Goal: Task Accomplishment & Management: Use online tool/utility

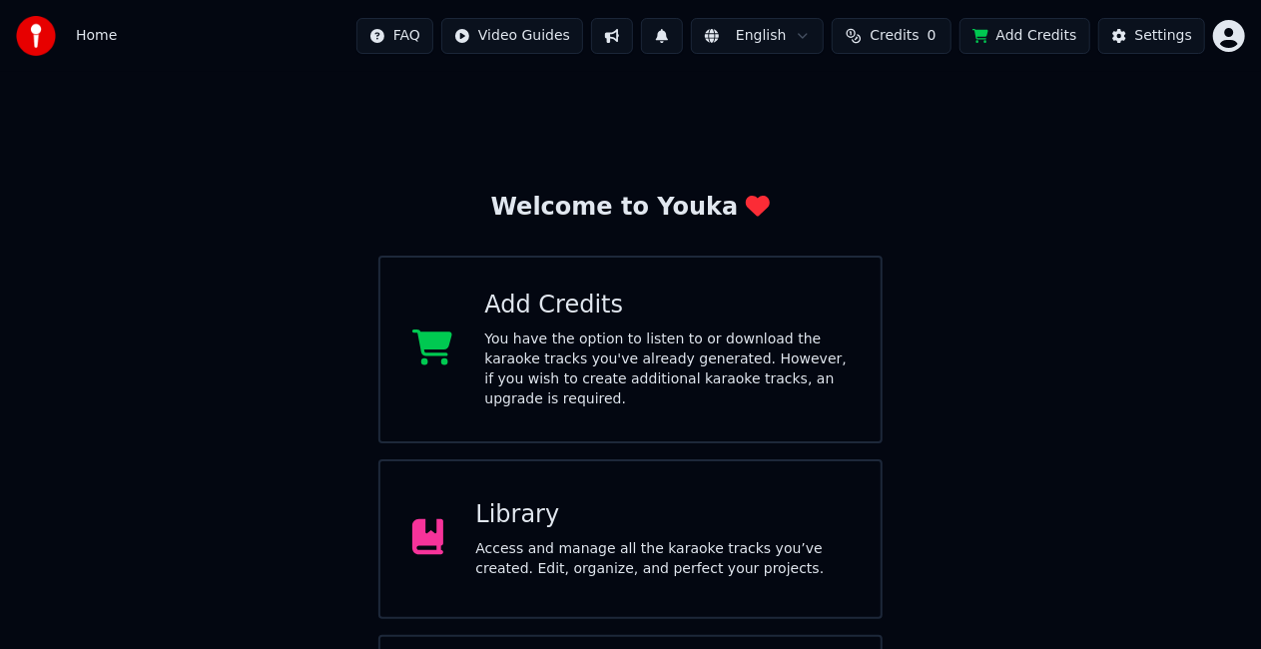
click at [663, 539] on div "Access and manage all the karaoke tracks you’ve created. Edit, organize, and pe…" at bounding box center [661, 559] width 373 height 40
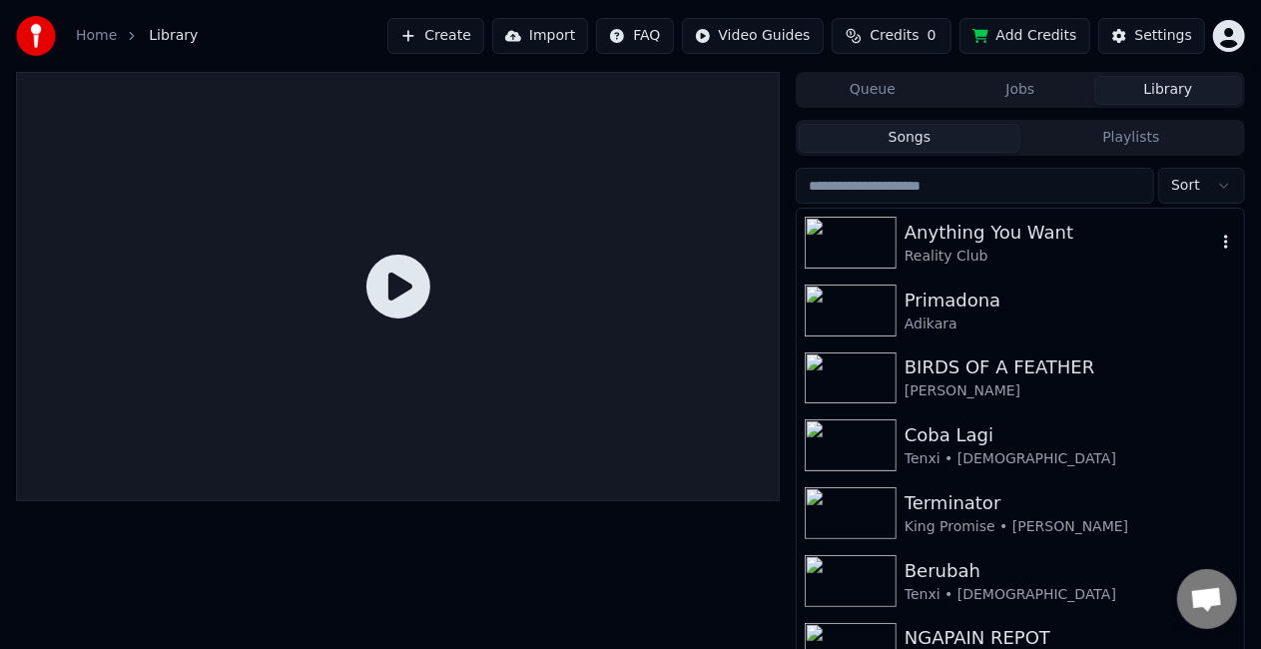
click at [945, 239] on div "Anything You Want" at bounding box center [1061, 233] width 312 height 28
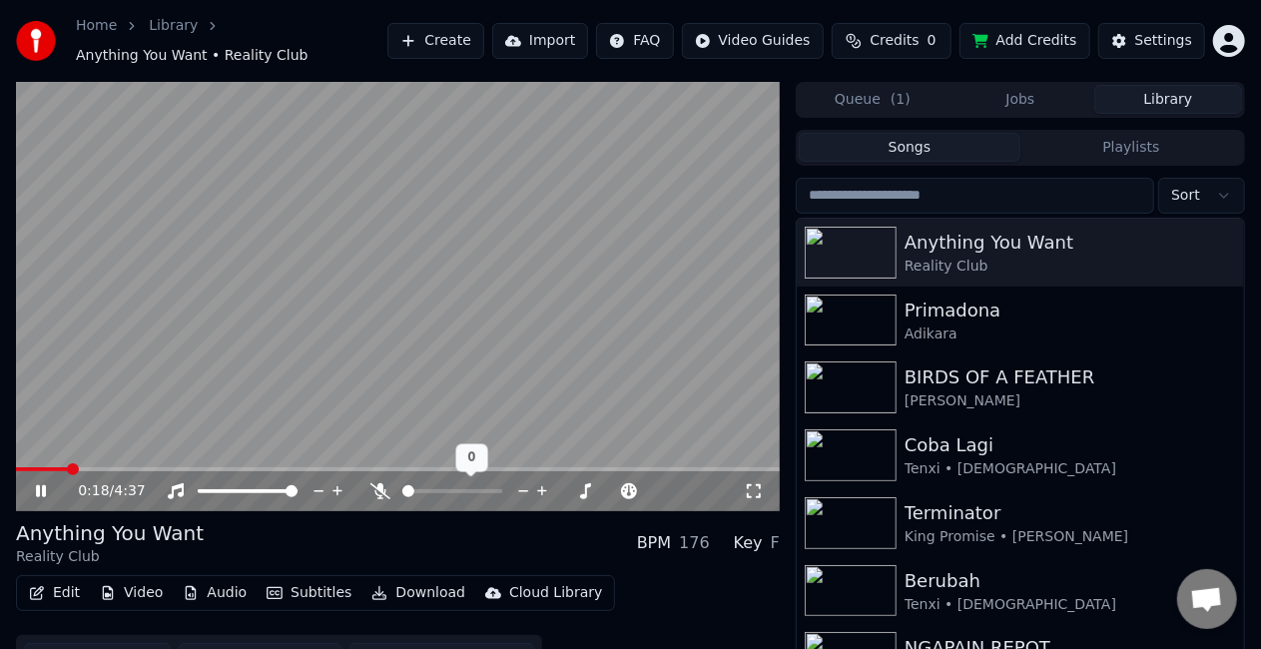
click at [389, 485] on icon at bounding box center [380, 491] width 20 height 16
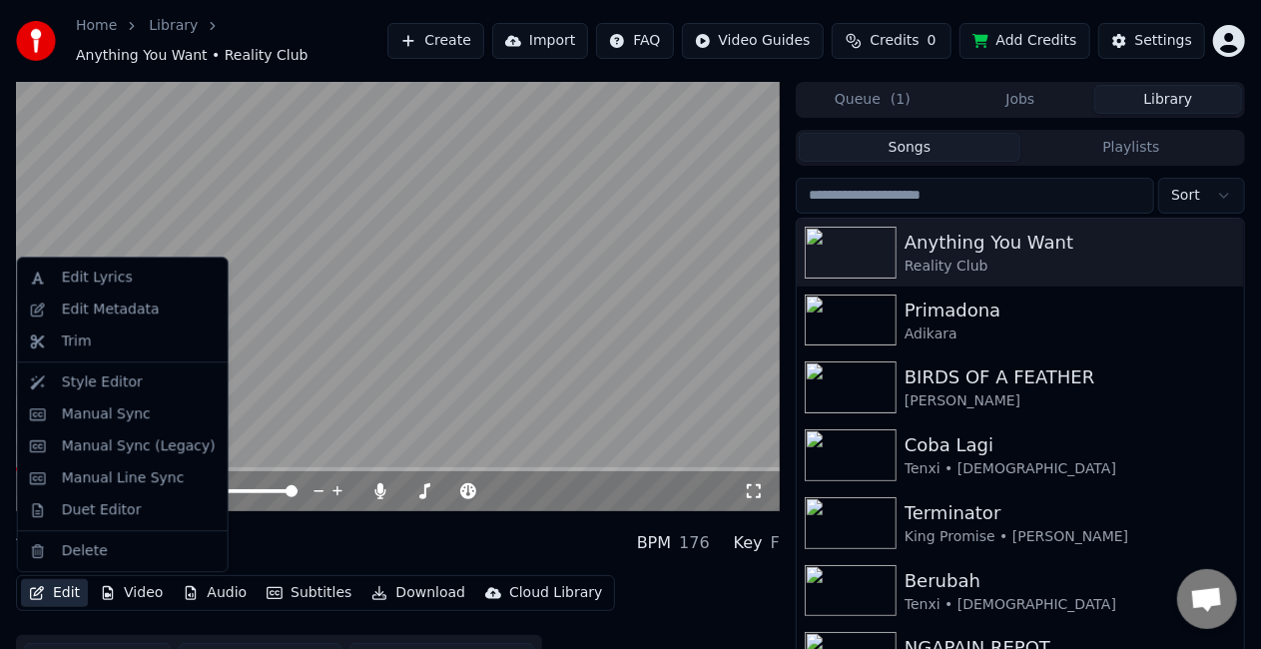
click at [62, 597] on button "Edit" at bounding box center [54, 593] width 67 height 28
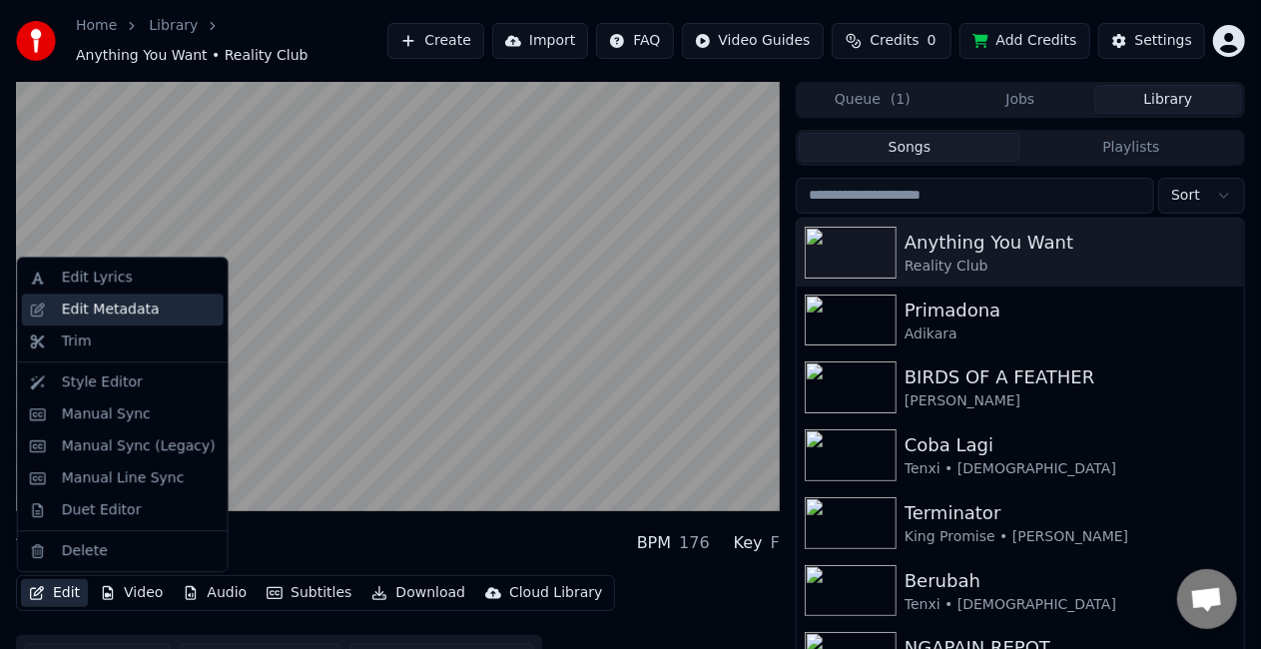
click at [124, 309] on div "Edit Metadata" at bounding box center [111, 310] width 98 height 20
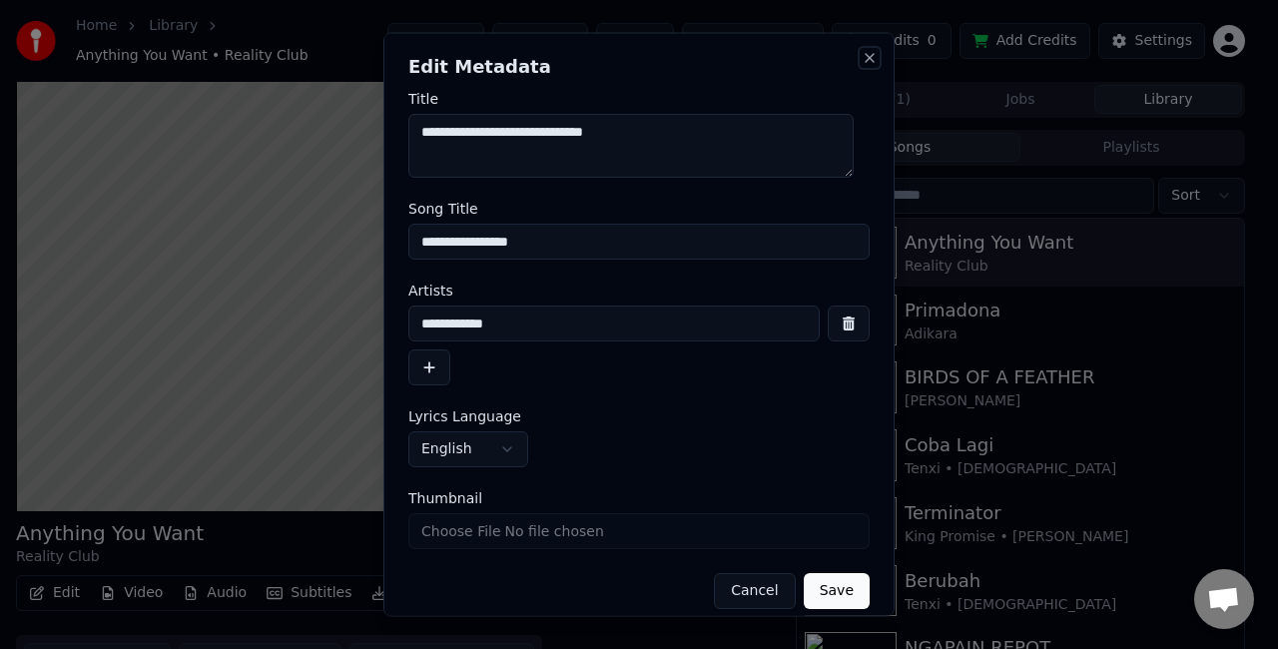
click at [862, 58] on button "Close" at bounding box center [870, 58] width 16 height 16
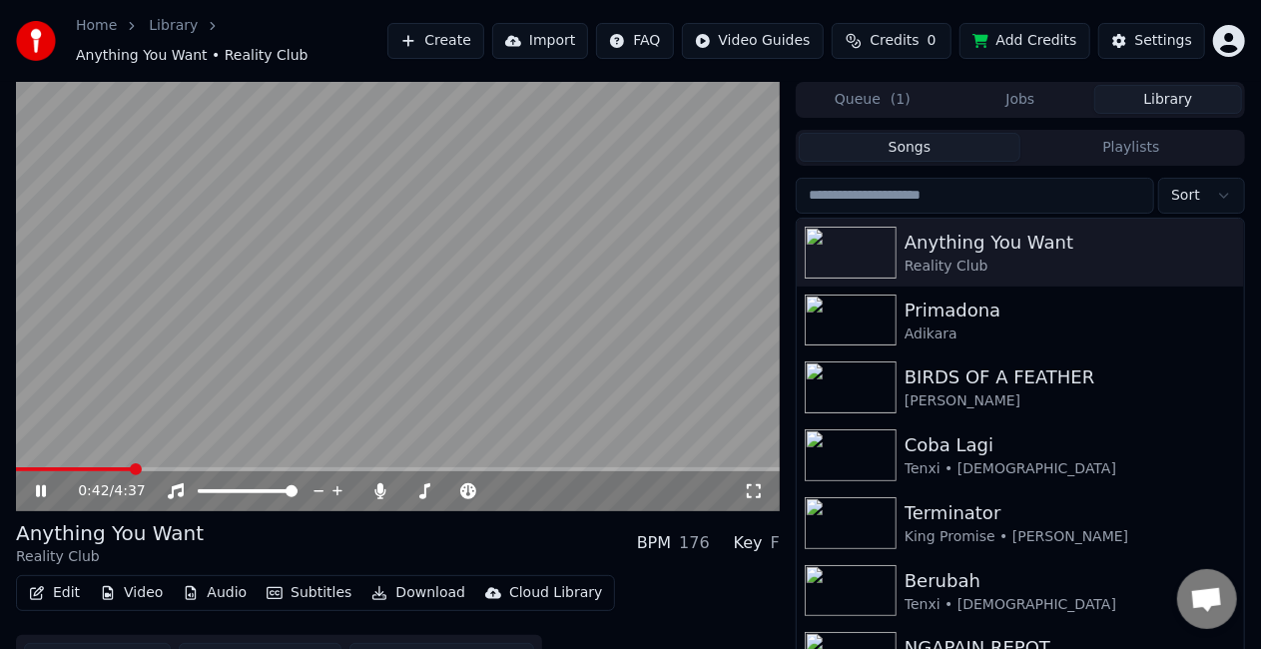
click at [66, 598] on button "Edit" at bounding box center [54, 593] width 67 height 28
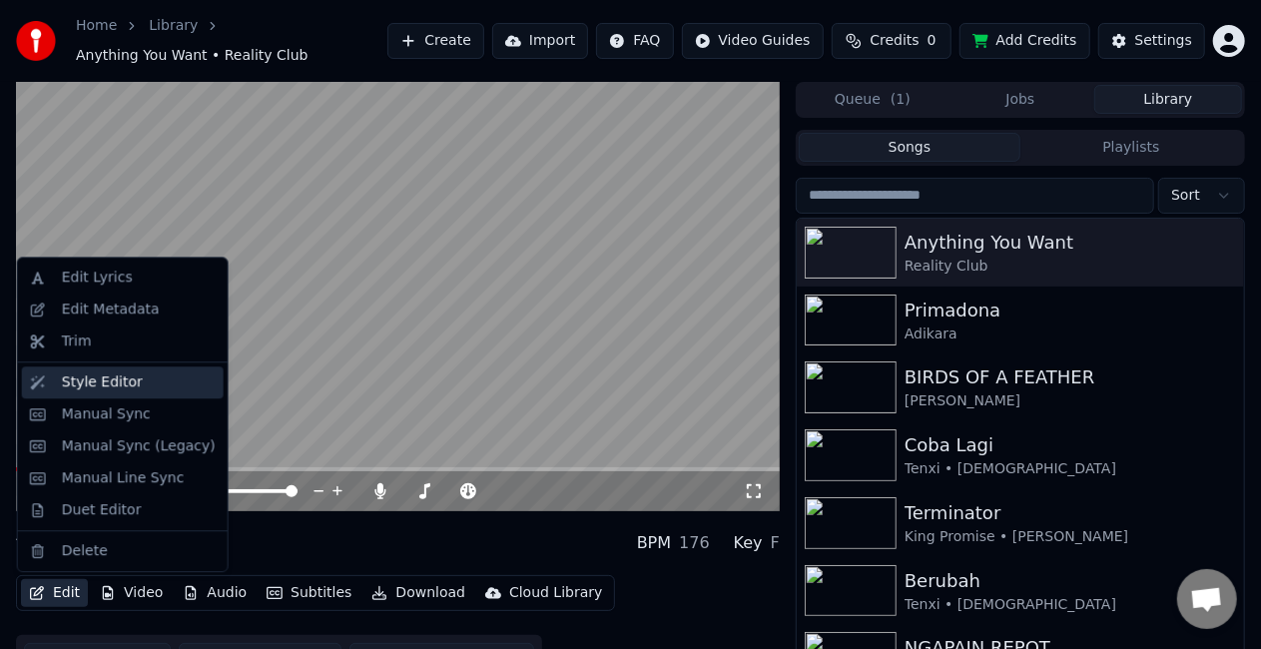
click at [115, 375] on div "Style Editor" at bounding box center [102, 382] width 81 height 20
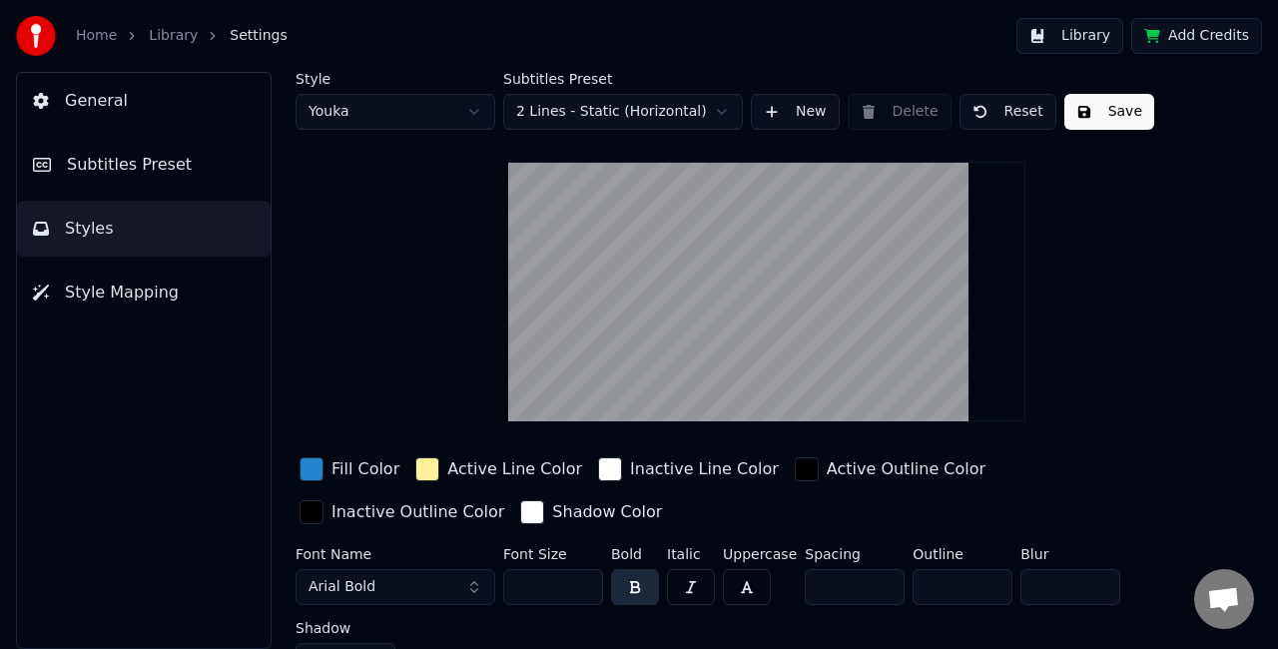
click at [158, 160] on span "Subtitles Preset" at bounding box center [129, 165] width 125 height 24
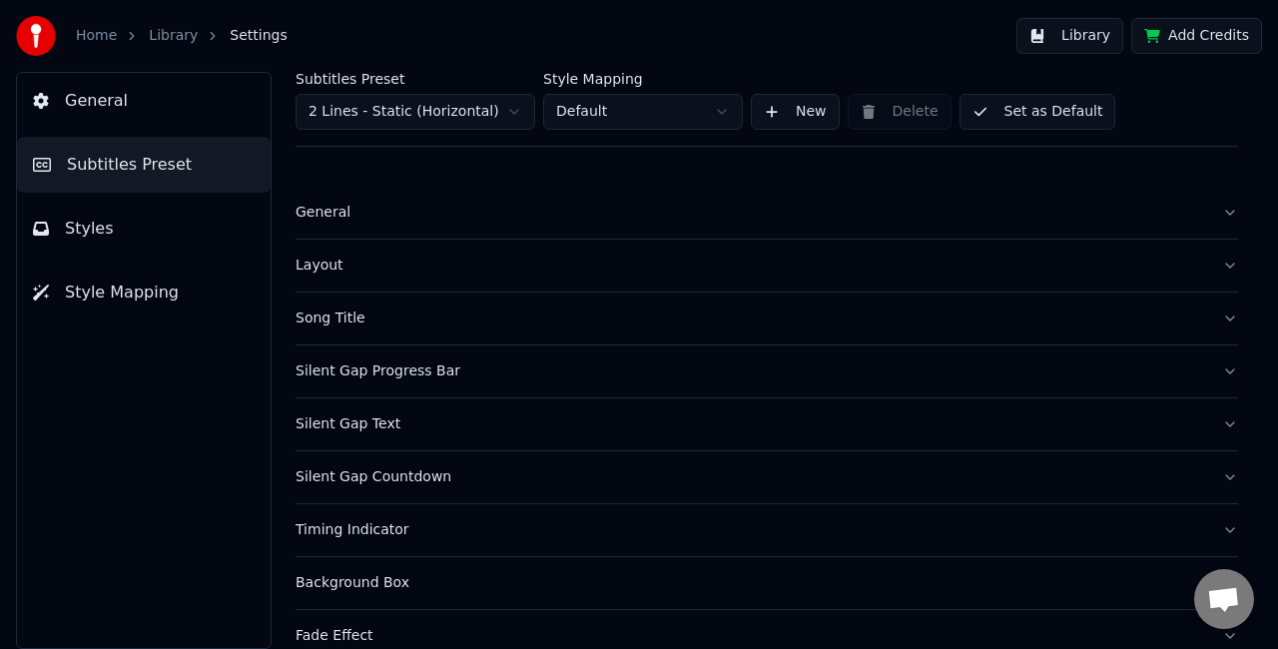
click at [198, 298] on button "Style Mapping" at bounding box center [144, 293] width 254 height 56
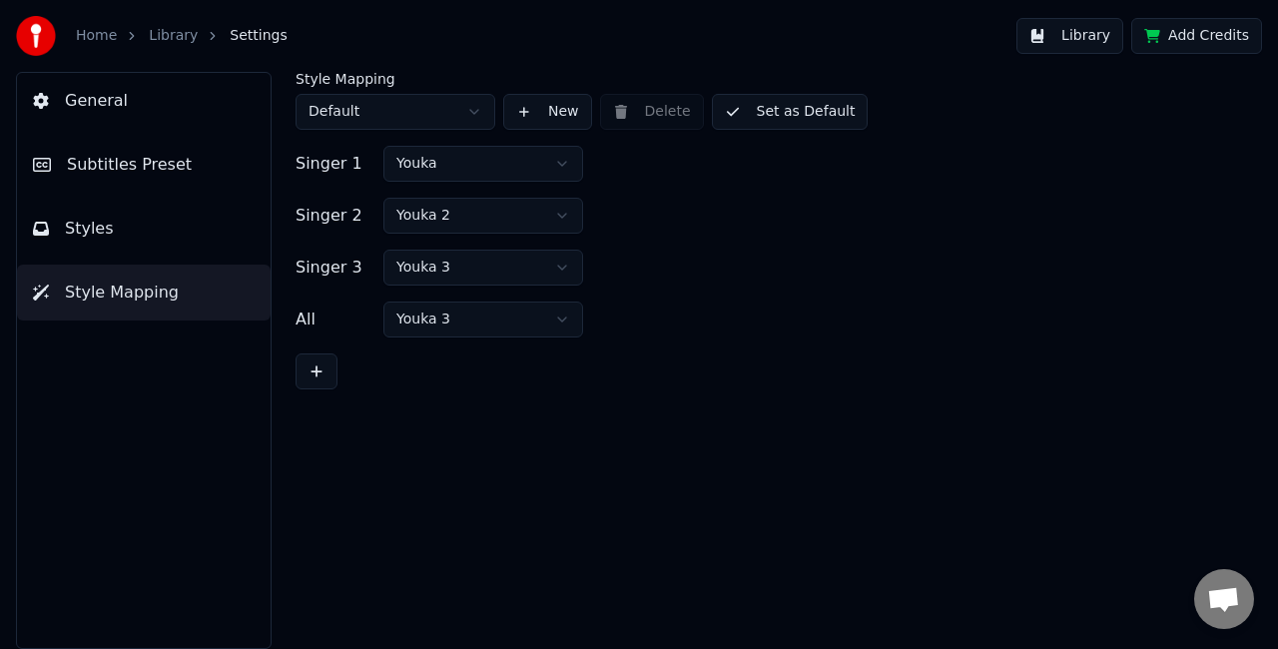
click at [168, 178] on button "Subtitles Preset" at bounding box center [144, 165] width 254 height 56
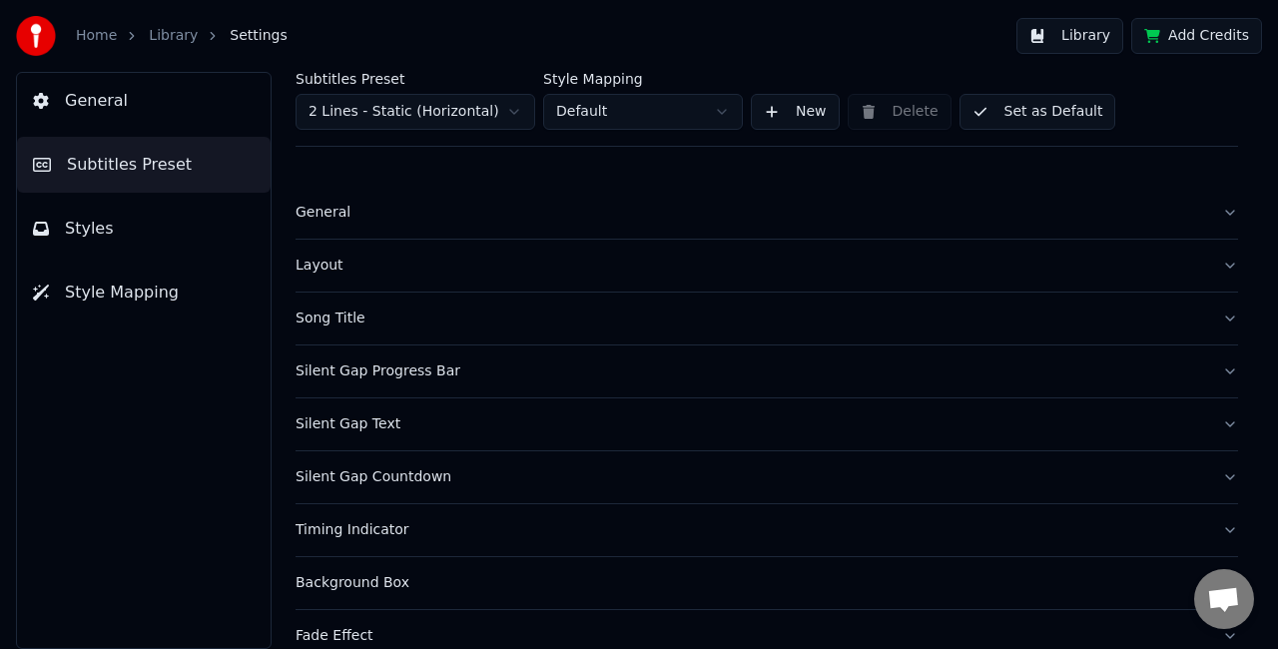
click at [1204, 209] on button "General" at bounding box center [767, 213] width 943 height 52
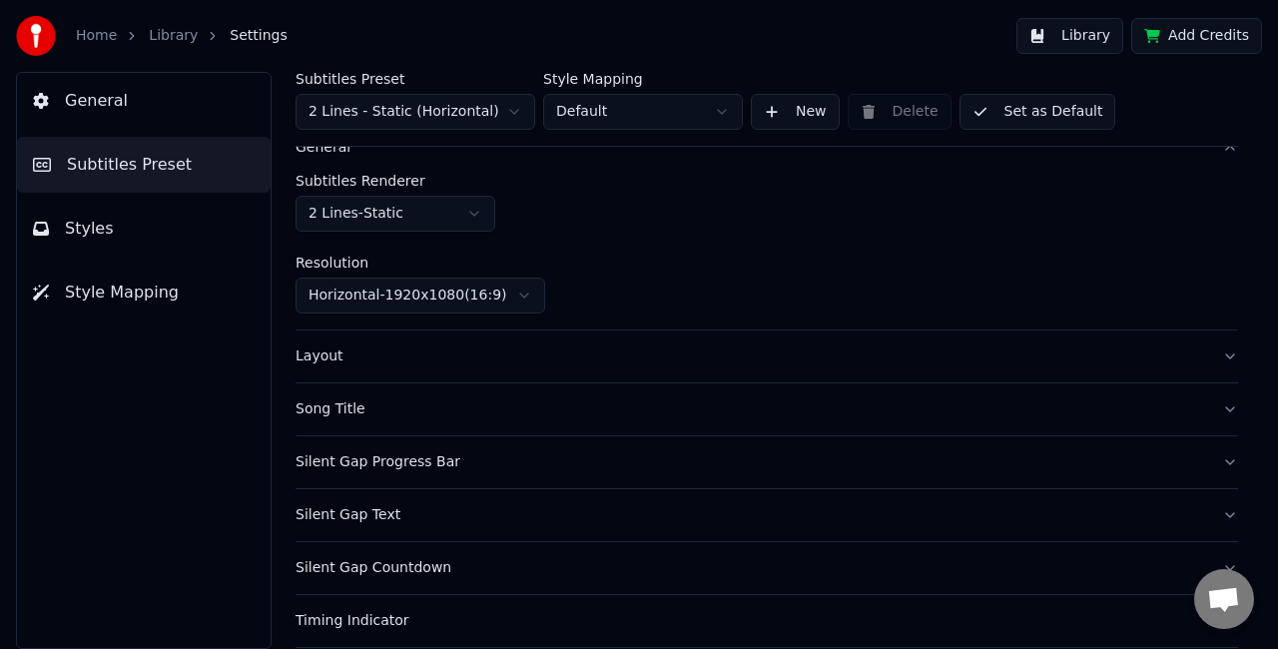
scroll to position [66, 0]
click at [1209, 156] on button "General" at bounding box center [767, 147] width 943 height 52
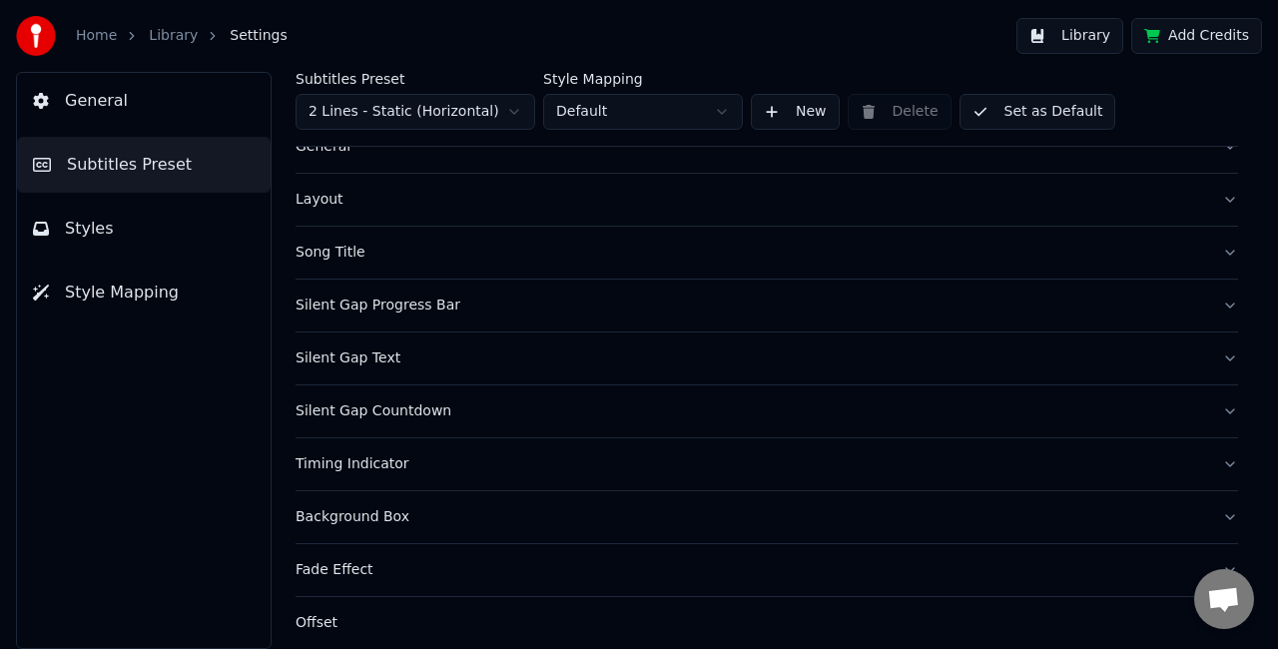
click at [1214, 196] on button "Layout" at bounding box center [767, 200] width 943 height 52
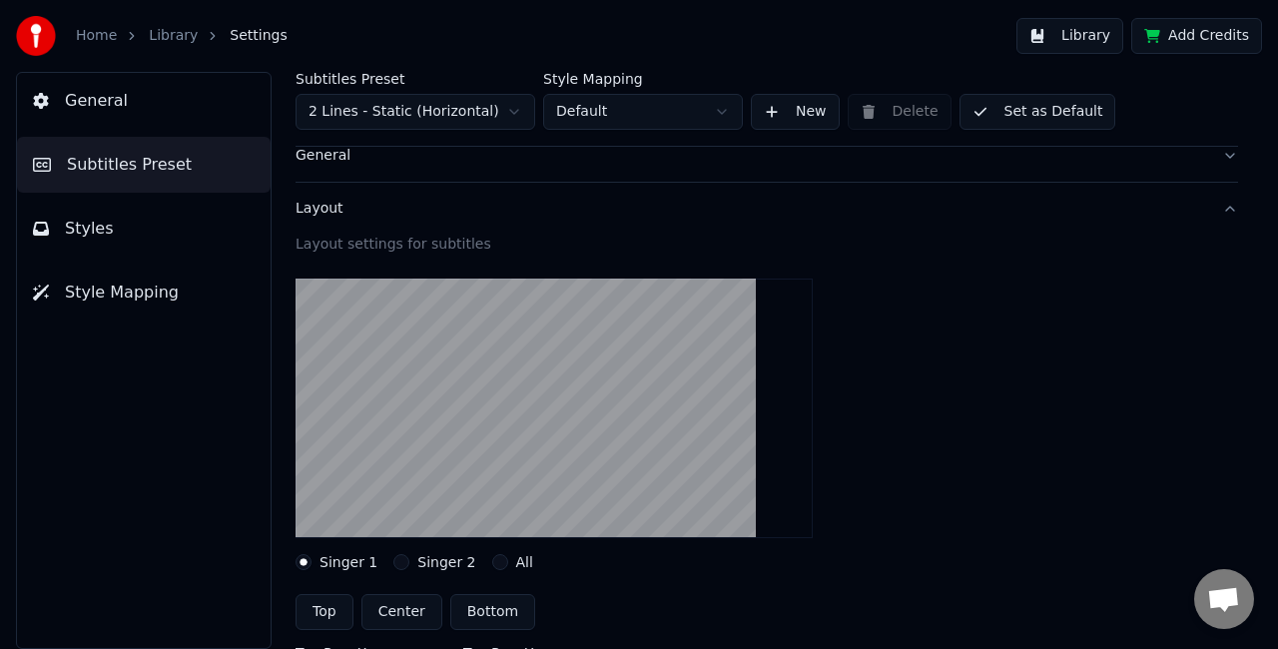
scroll to position [50, 0]
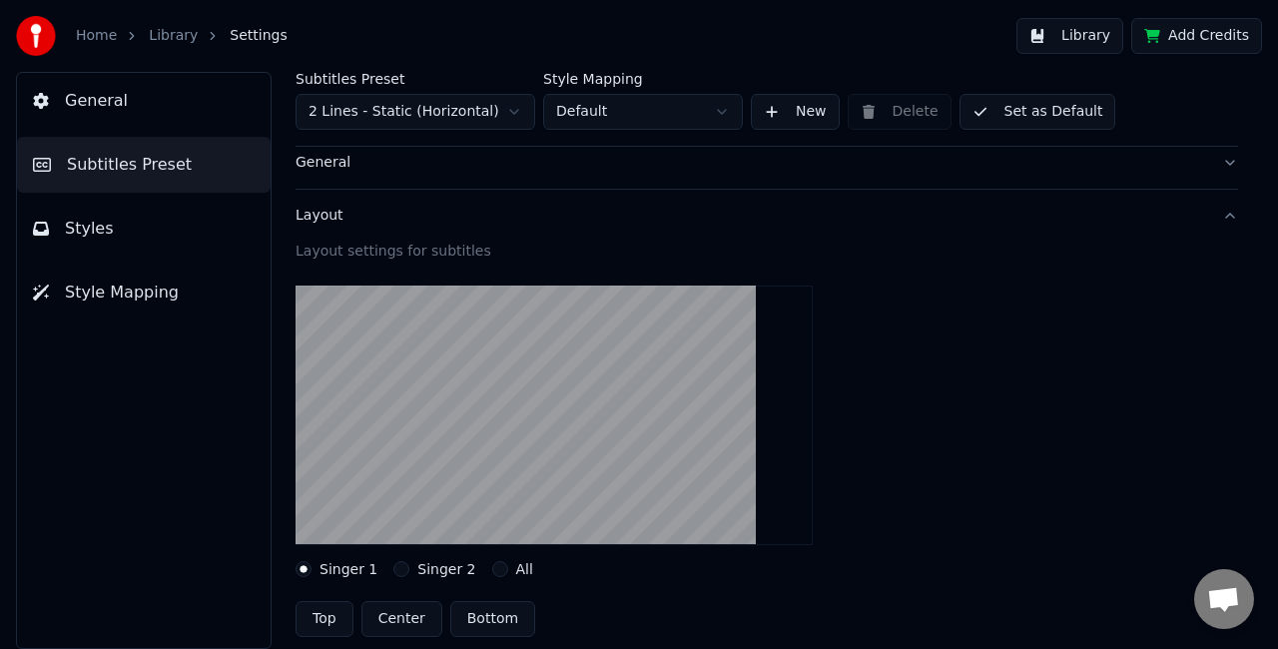
click at [1216, 213] on button "Layout" at bounding box center [767, 216] width 943 height 52
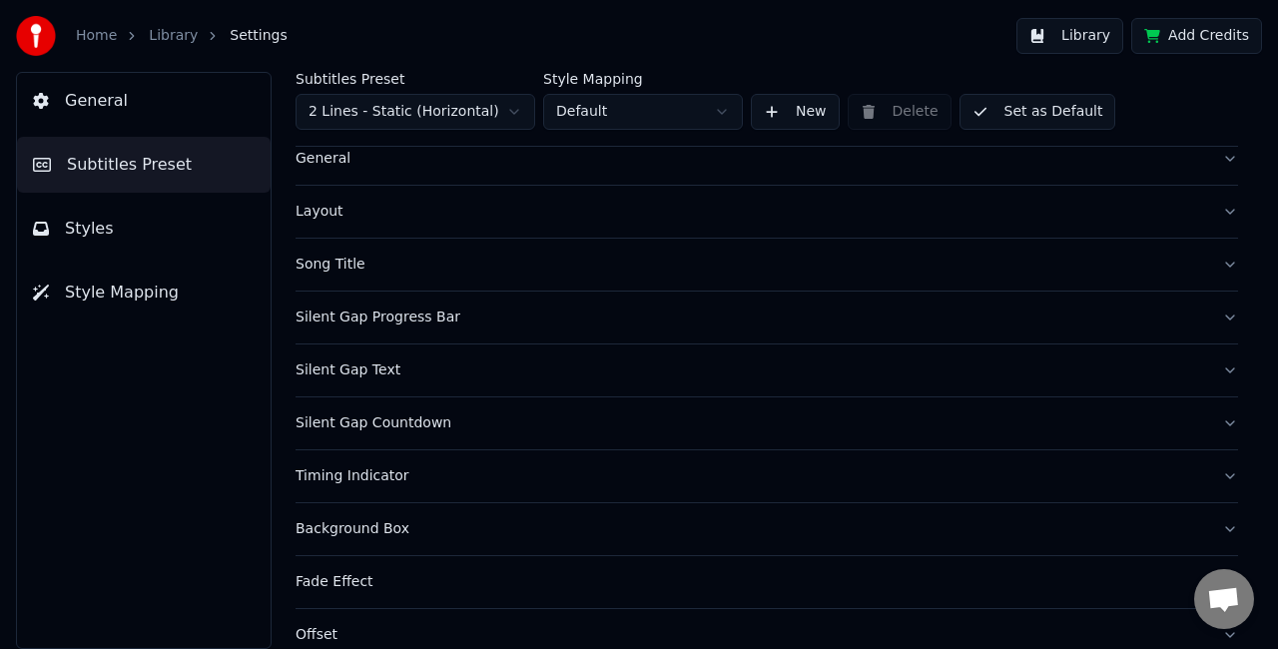
scroll to position [55, 0]
click at [1212, 257] on button "Song Title" at bounding box center [767, 264] width 943 height 52
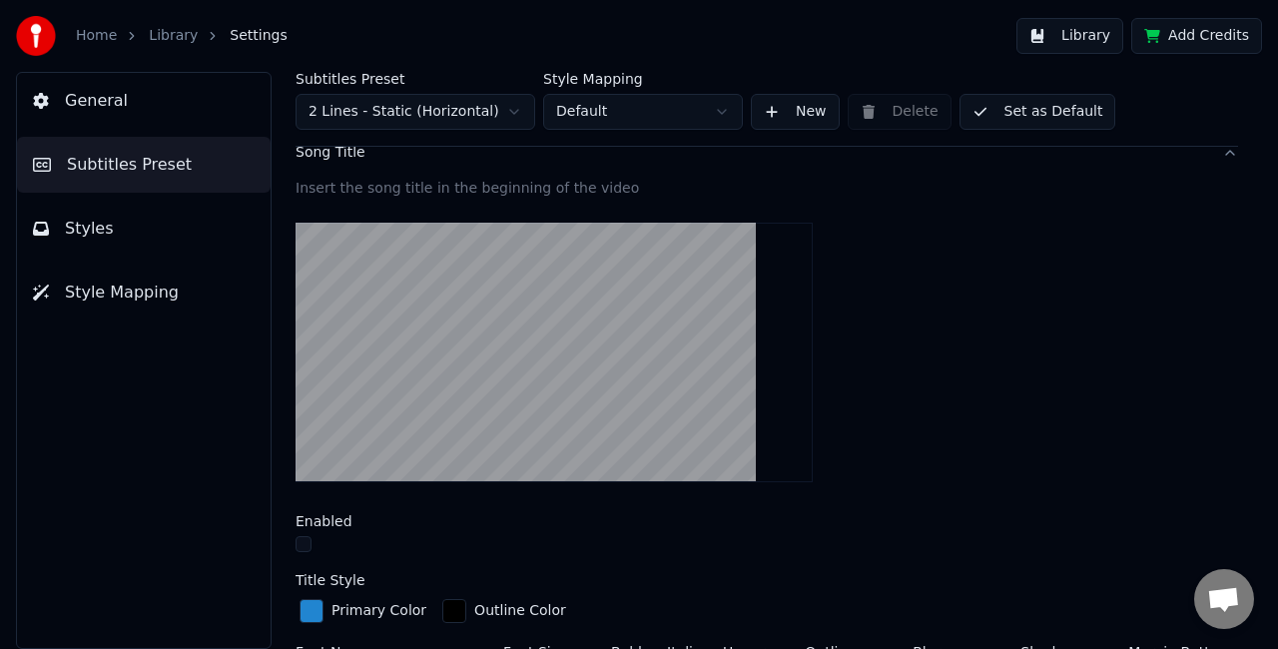
scroll to position [167, 0]
click at [638, 367] on video at bounding box center [554, 352] width 517 height 260
click at [306, 543] on button "button" at bounding box center [304, 543] width 16 height 16
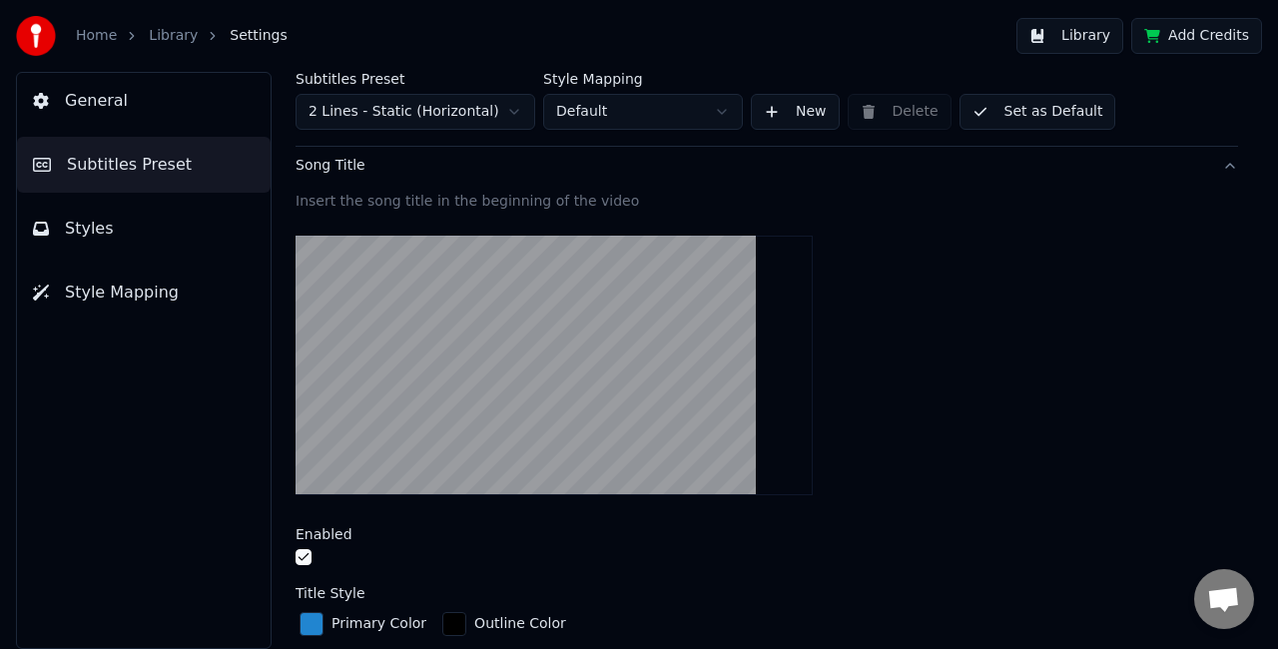
scroll to position [153, 0]
click at [304, 549] on button "button" at bounding box center [304, 557] width 16 height 16
type button "on"
click at [769, 611] on div "Primary Color Outline Color" at bounding box center [767, 625] width 943 height 34
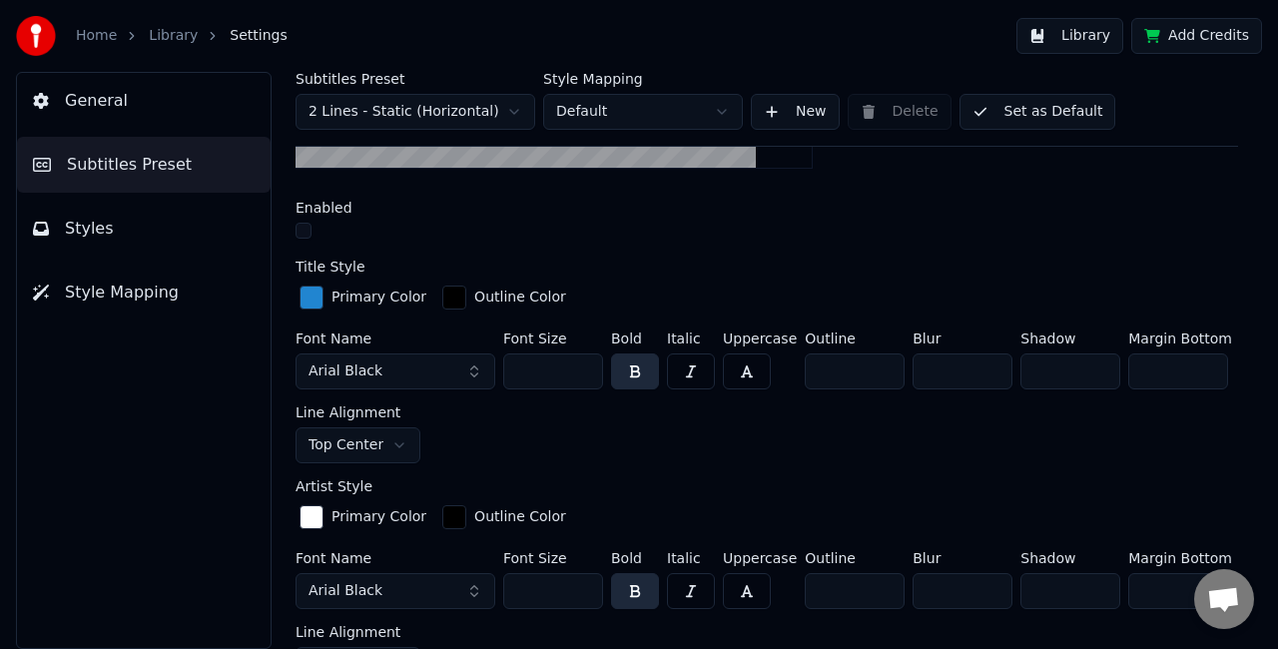
scroll to position [24, 0]
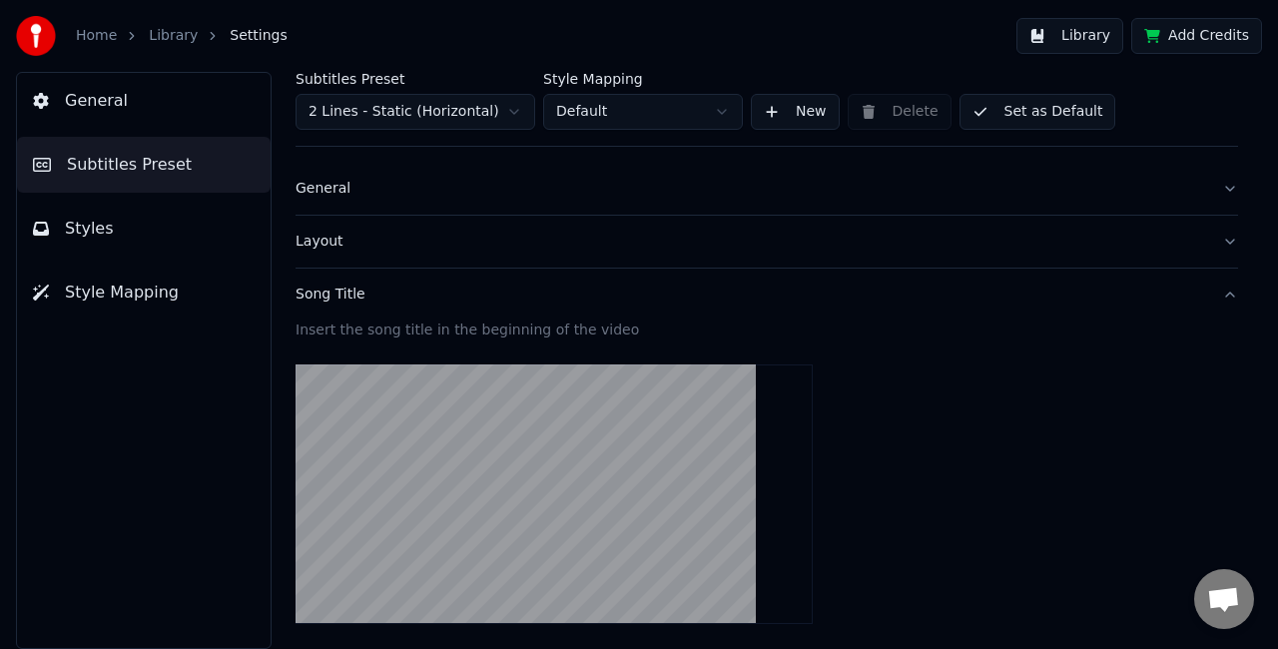
click at [1218, 297] on button "Song Title" at bounding box center [767, 295] width 943 height 52
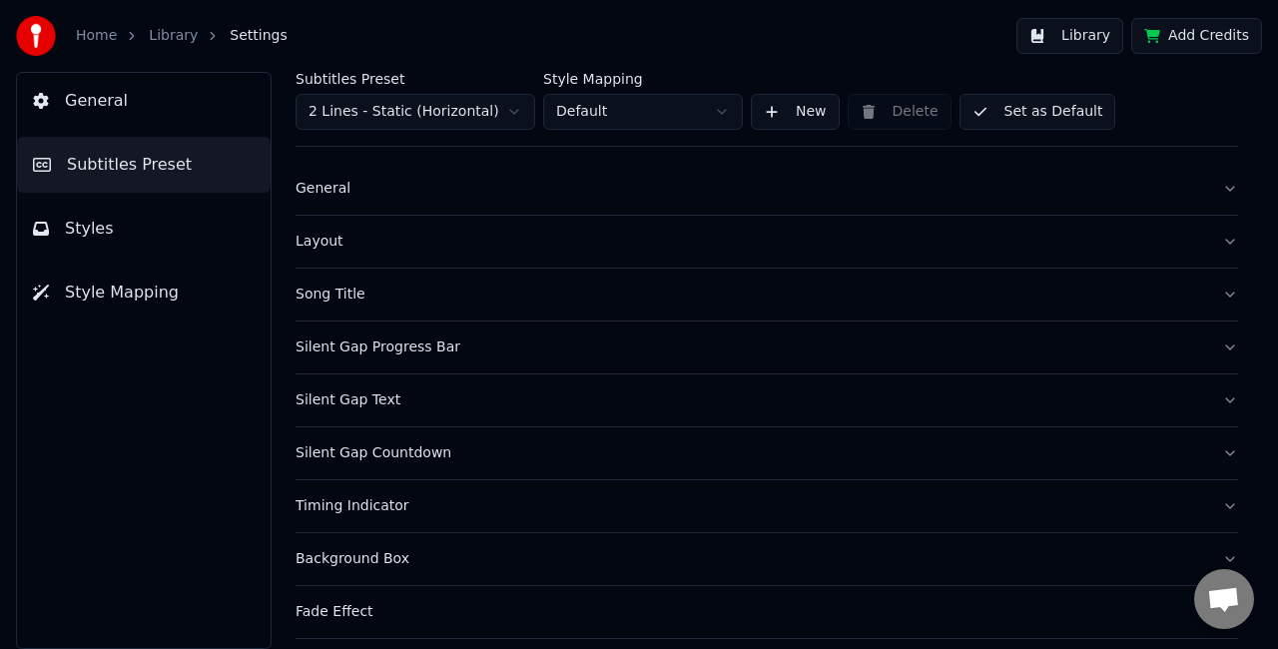
click at [1220, 349] on button "Silent Gap Progress Bar" at bounding box center [767, 348] width 943 height 52
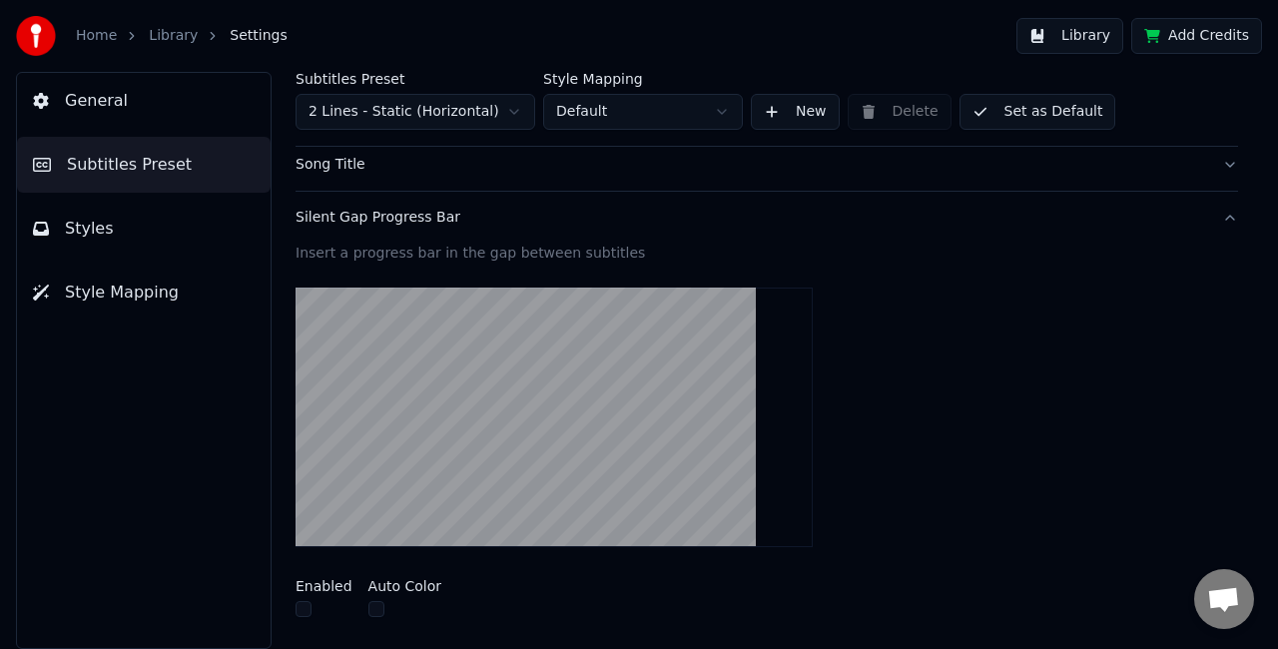
scroll to position [164, 0]
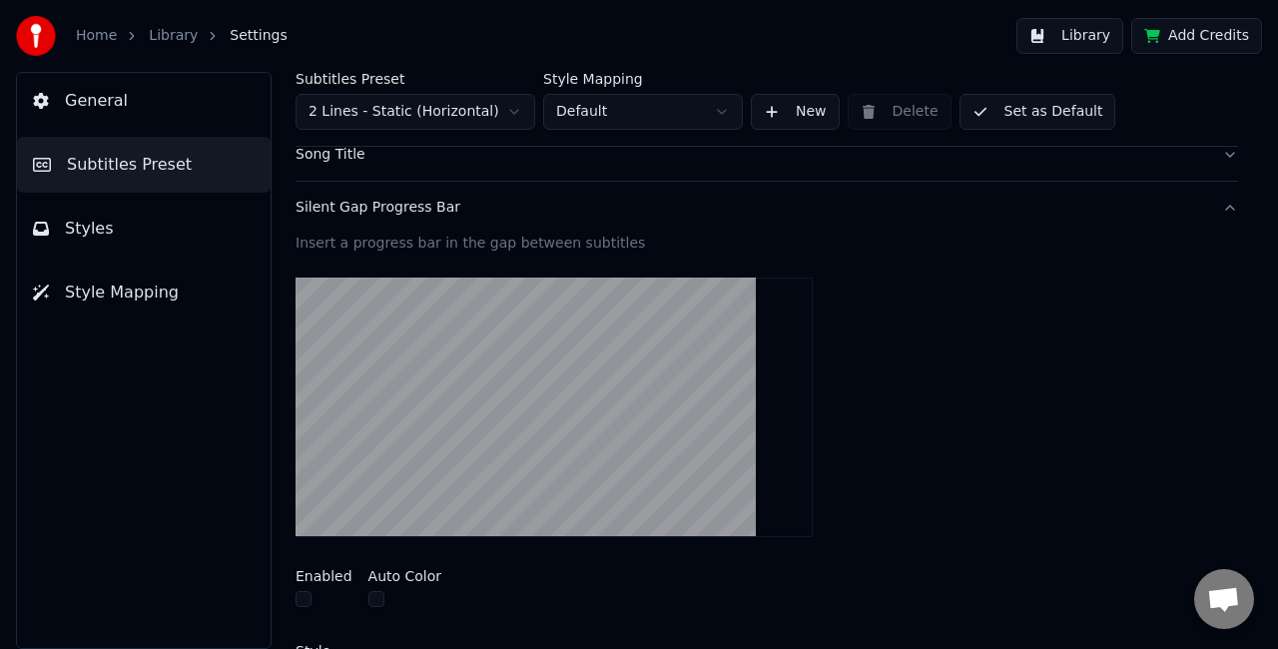
click at [303, 595] on button "button" at bounding box center [304, 599] width 16 height 16
click at [369, 597] on button "button" at bounding box center [376, 599] width 16 height 16
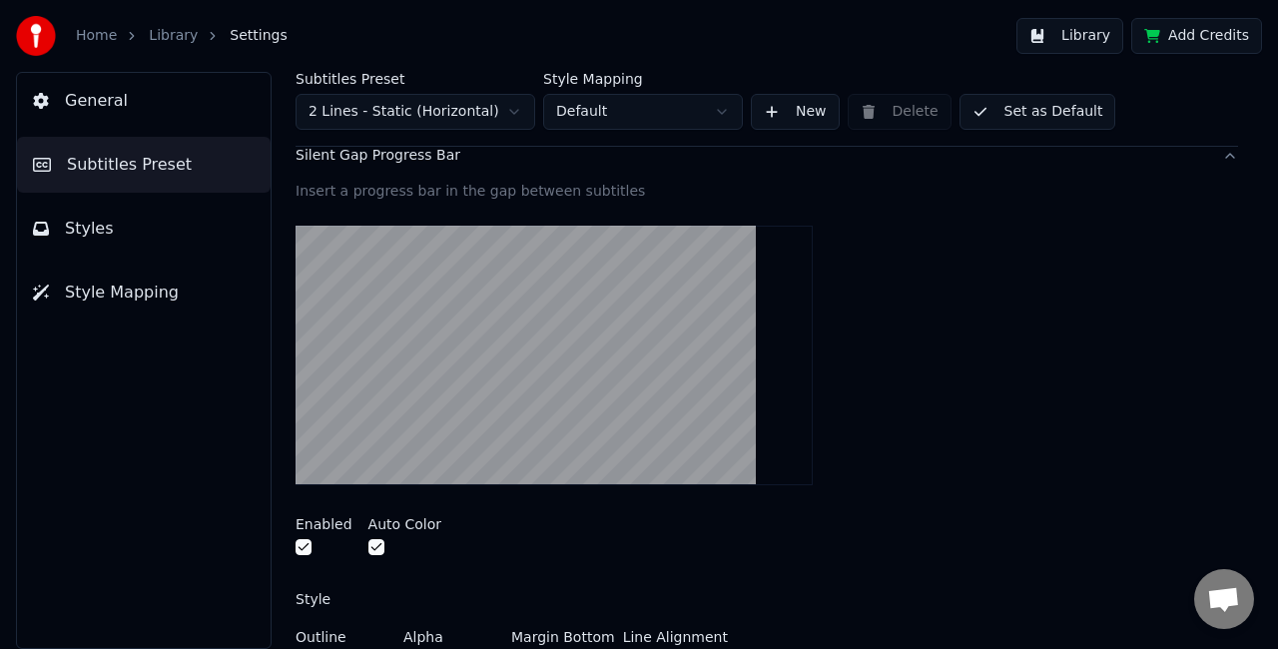
scroll to position [214, 0]
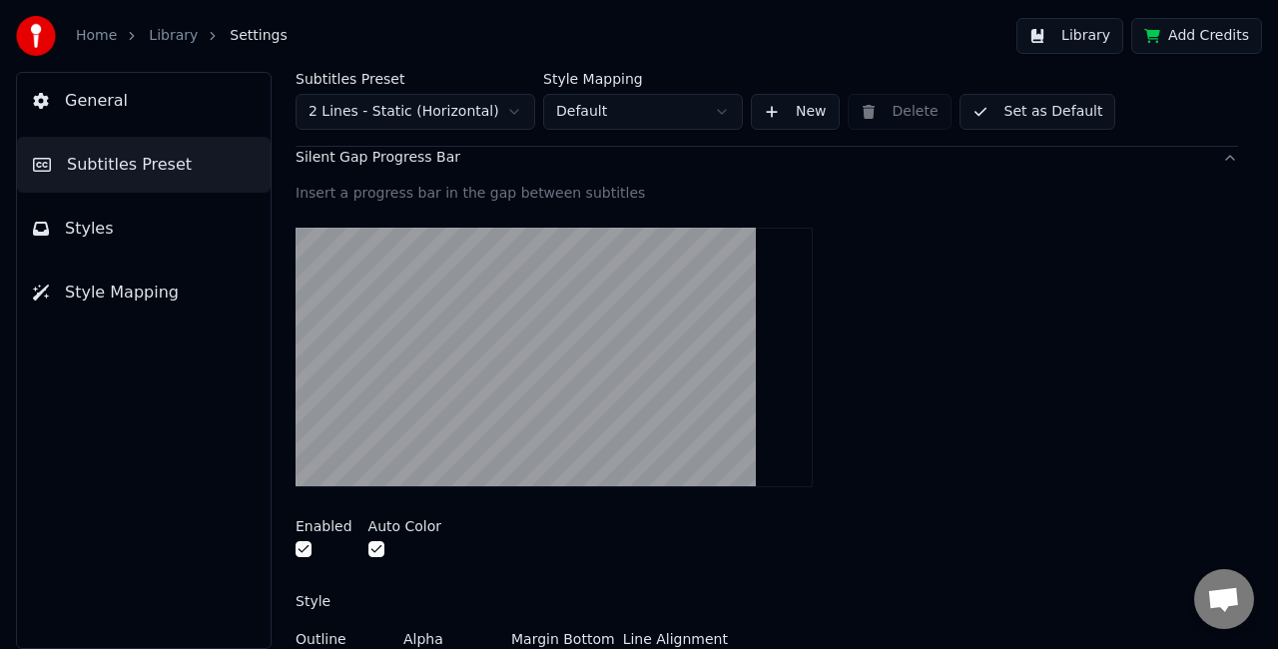
click at [501, 307] on video at bounding box center [554, 358] width 517 height 260
click at [302, 541] on button "button" at bounding box center [304, 549] width 16 height 16
click at [370, 550] on button "button" at bounding box center [376, 549] width 16 height 16
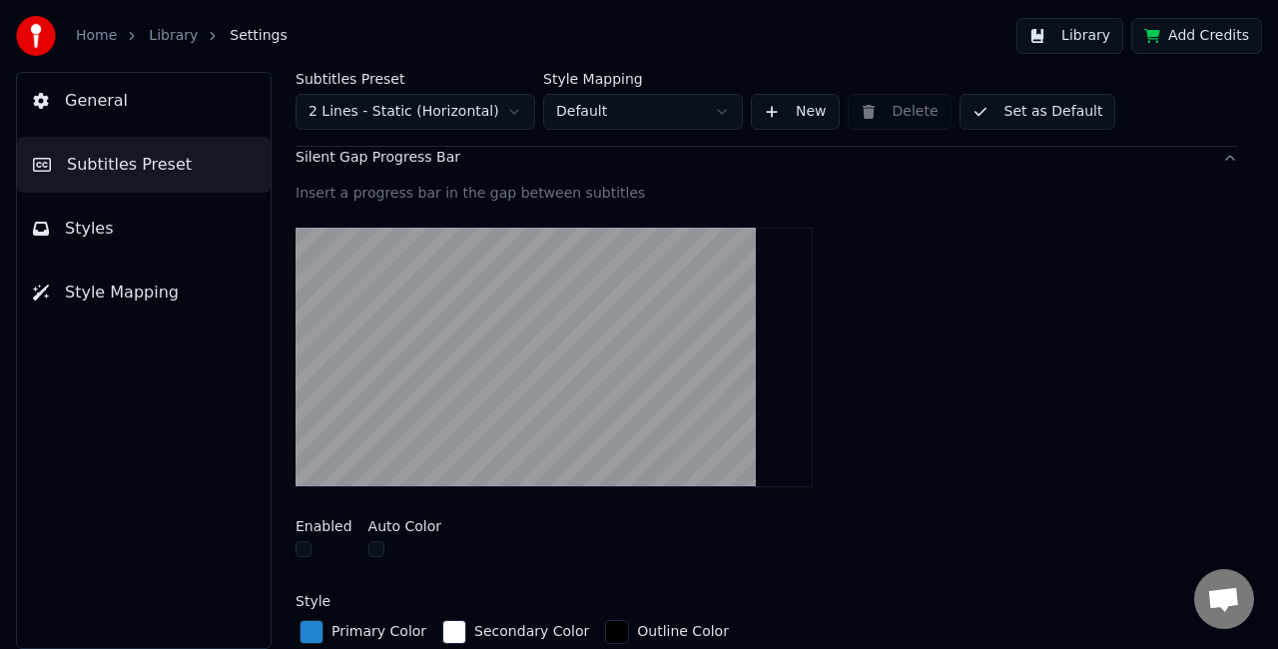
scroll to position [124, 0]
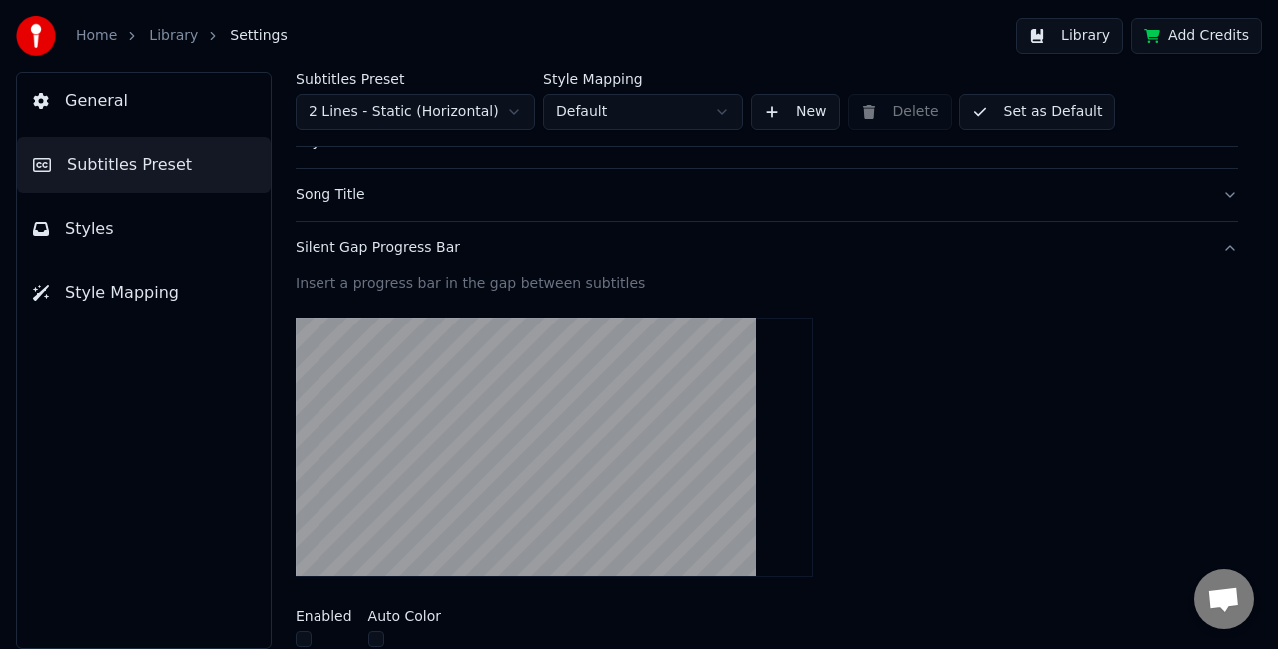
type button "on"
click at [1210, 240] on button "Silent Gap Progress Bar" at bounding box center [767, 248] width 943 height 52
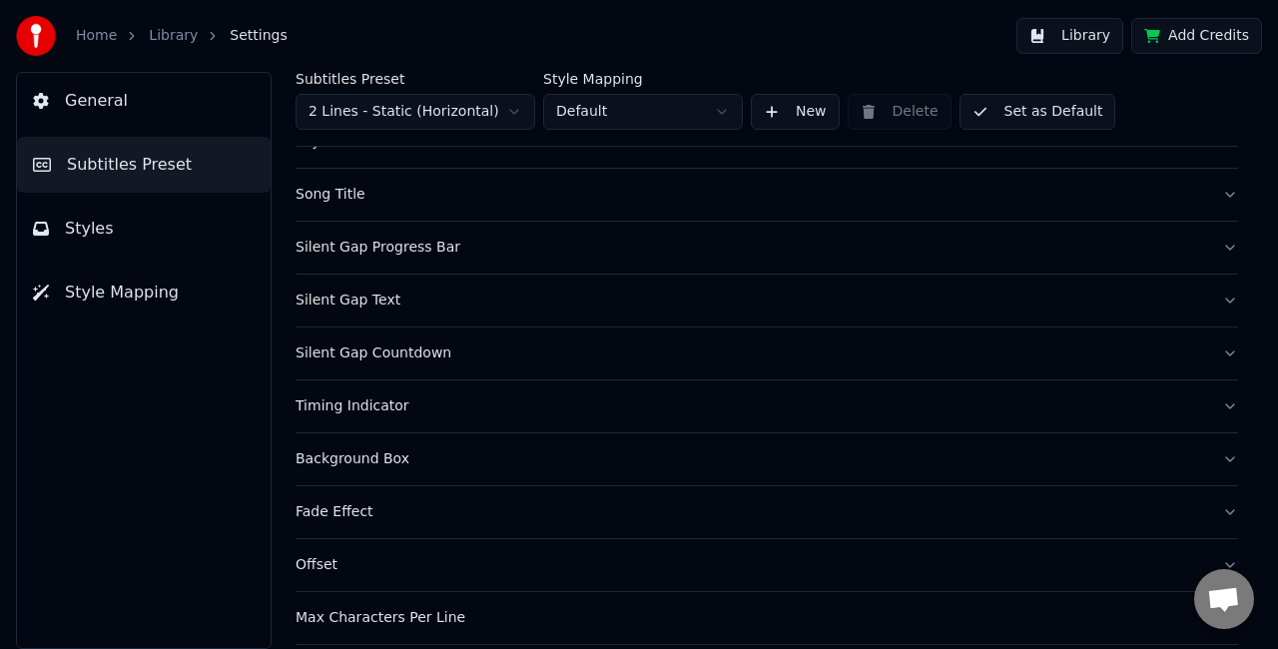
click at [1210, 300] on button "Silent Gap Text" at bounding box center [767, 301] width 943 height 52
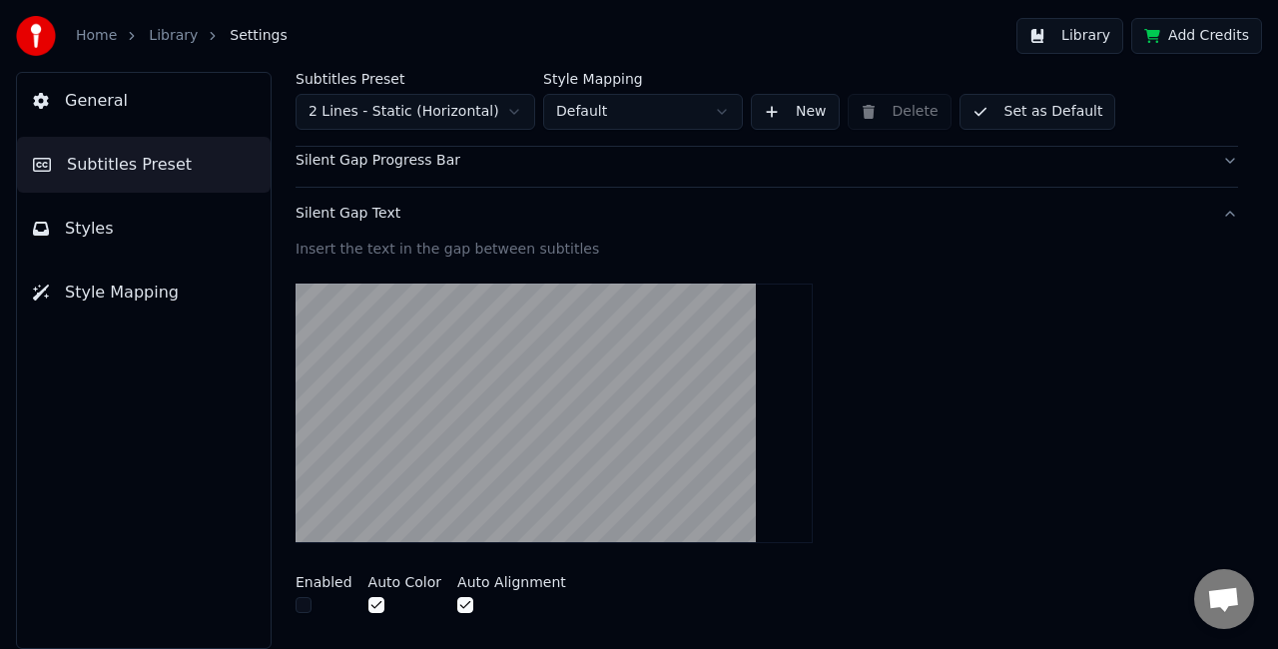
scroll to position [216, 0]
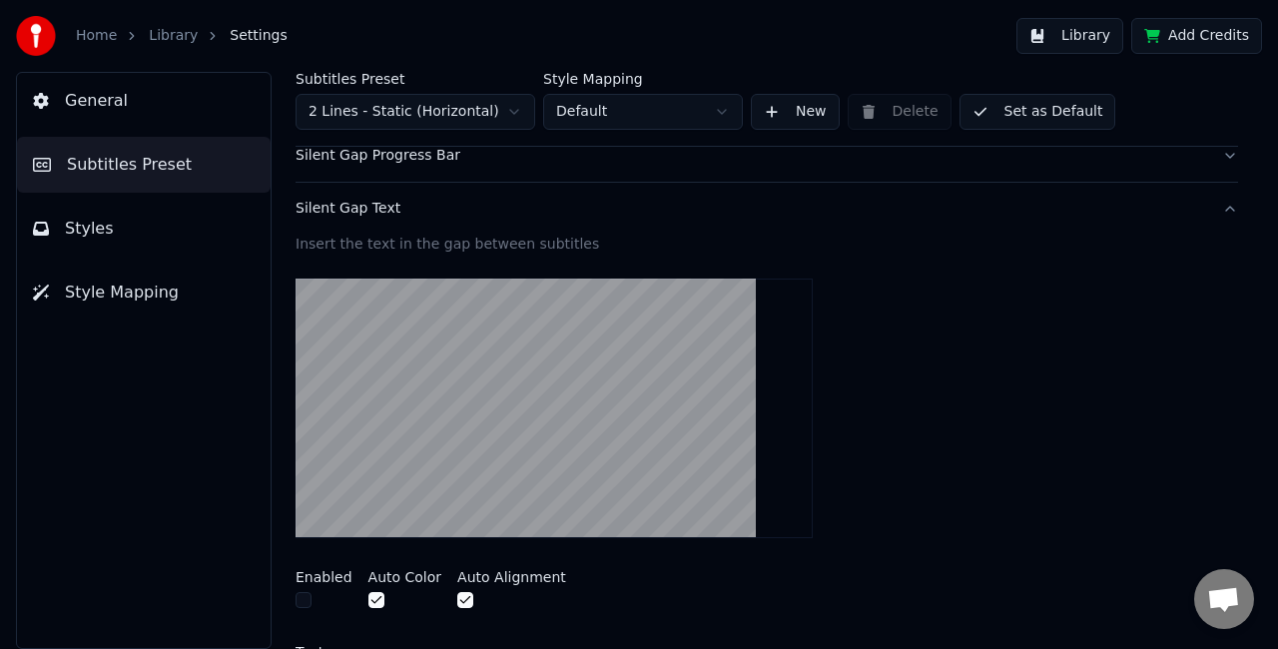
click at [627, 413] on video at bounding box center [554, 409] width 517 height 260
click at [306, 598] on button "button" at bounding box center [304, 600] width 16 height 16
click at [301, 599] on button "button" at bounding box center [304, 600] width 16 height 16
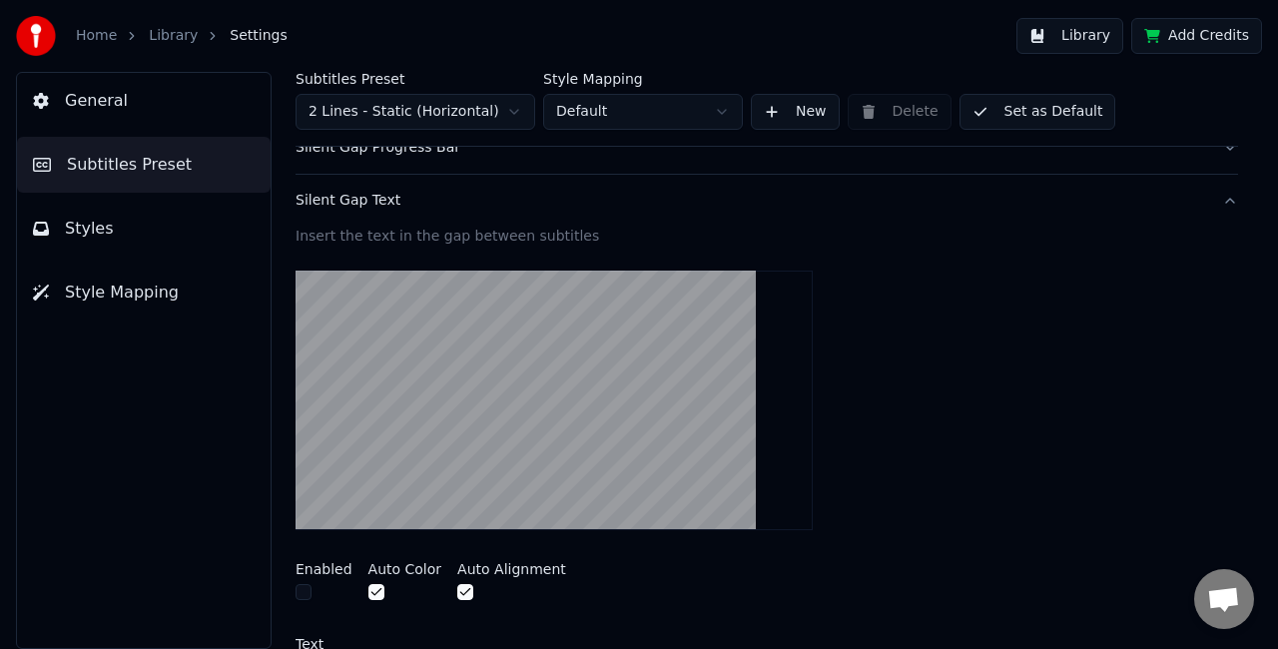
scroll to position [225, 0]
click at [1216, 199] on button "Silent Gap Text" at bounding box center [767, 200] width 943 height 52
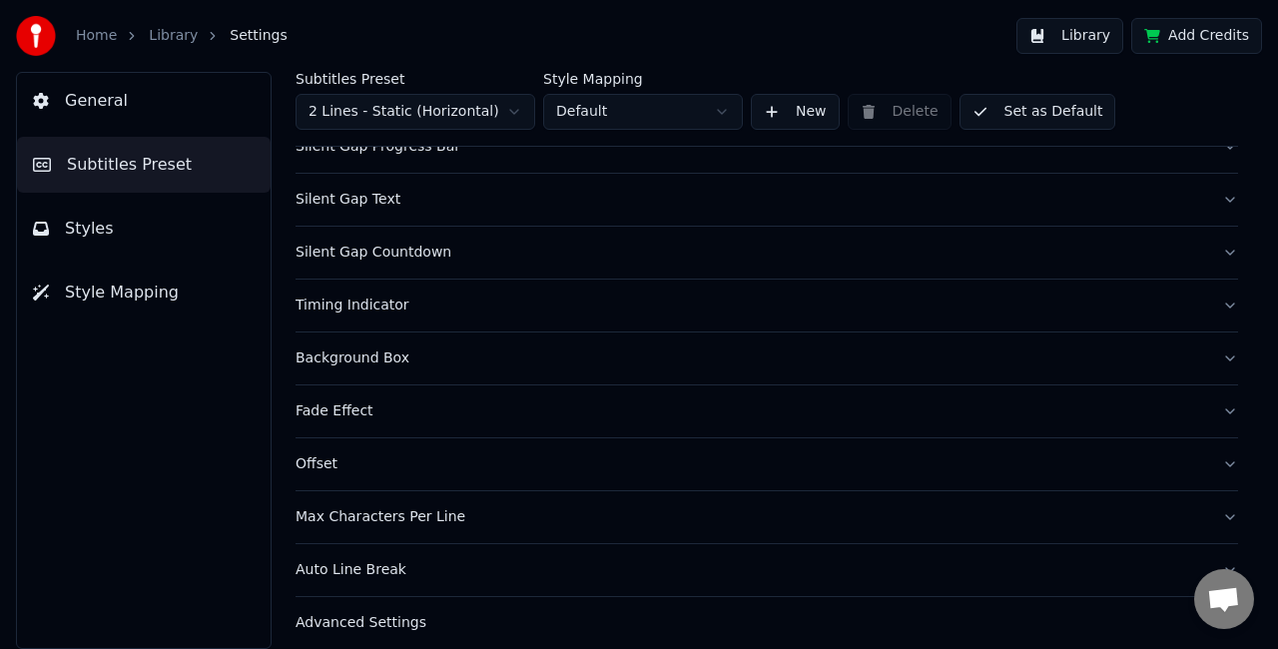
click at [1216, 250] on button "Silent Gap Countdown" at bounding box center [767, 253] width 943 height 52
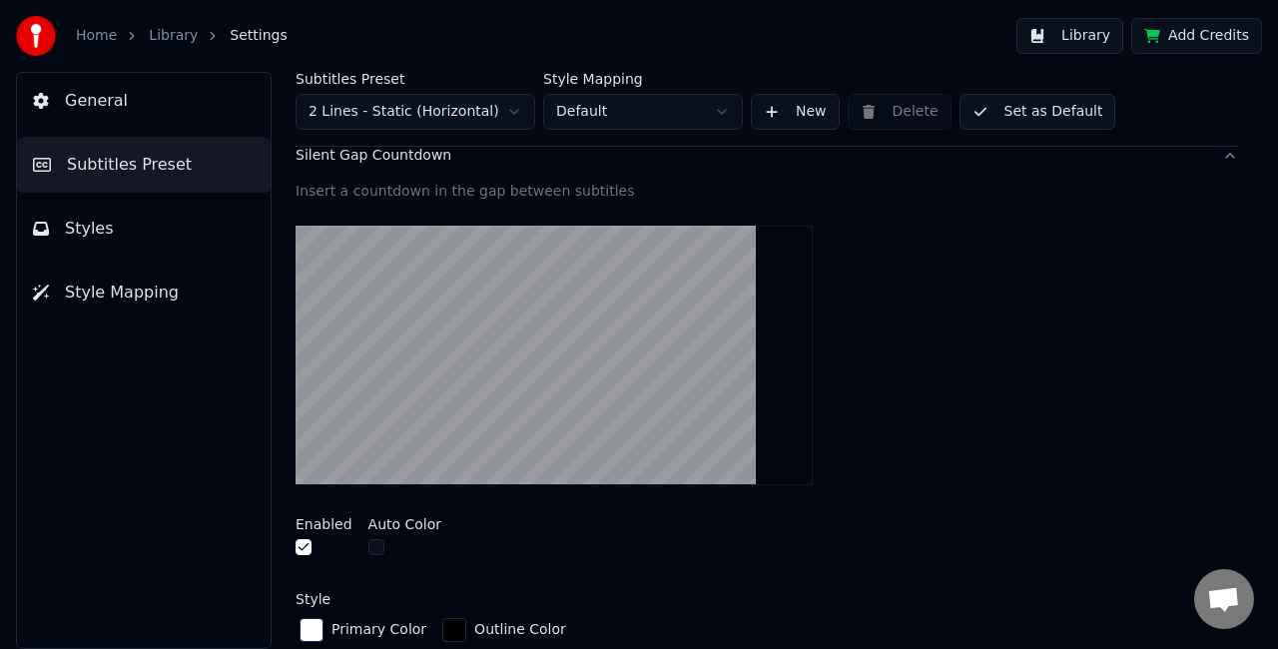
scroll to position [331, 0]
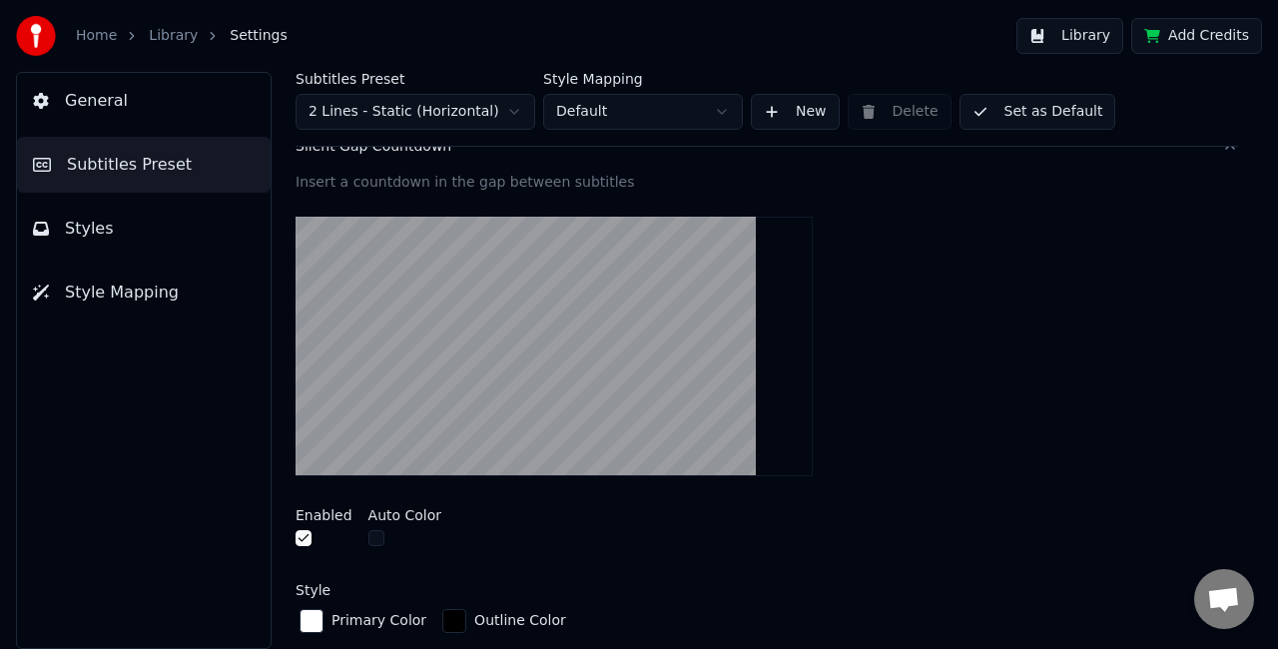
click at [521, 318] on video at bounding box center [554, 347] width 517 height 260
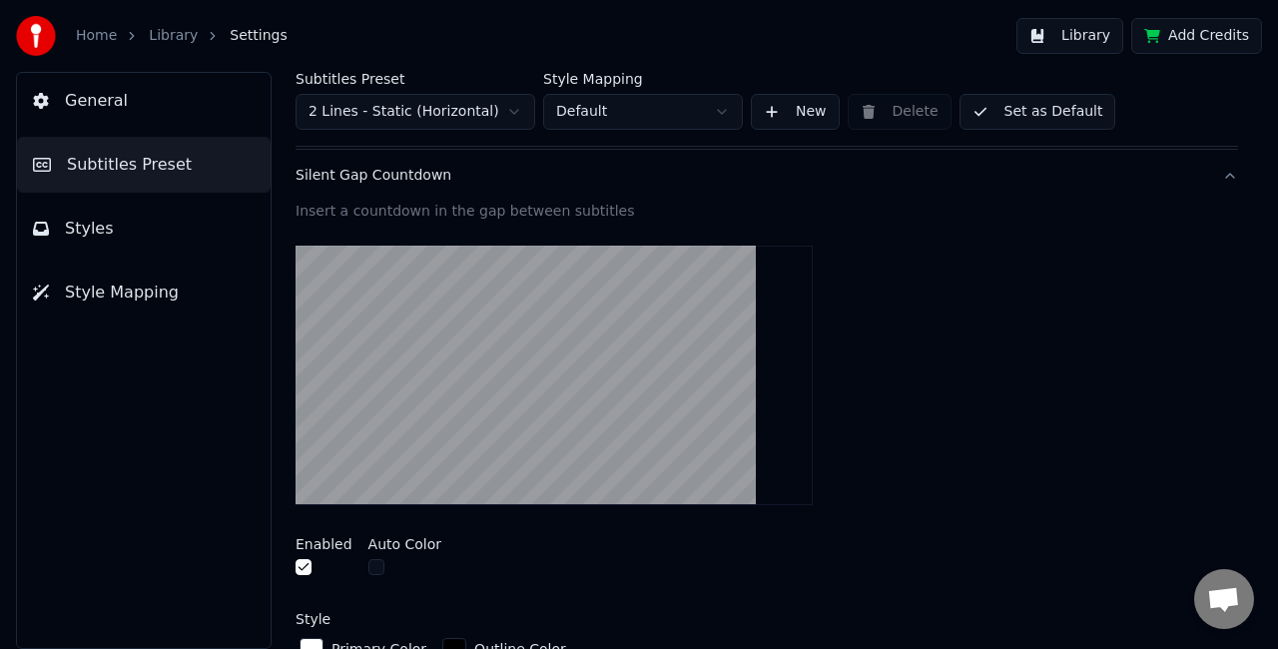
scroll to position [301, 0]
drag, startPoint x: 292, startPoint y: 573, endPoint x: 306, endPoint y: 569, distance: 14.5
click at [306, 569] on div "Subtitles Preset 2 Lines - Static (Horizontal) Style Mapping Default New Delete…" at bounding box center [767, 360] width 1023 height 577
click at [306, 569] on button "button" at bounding box center [304, 568] width 16 height 16
click at [515, 380] on video at bounding box center [554, 377] width 517 height 260
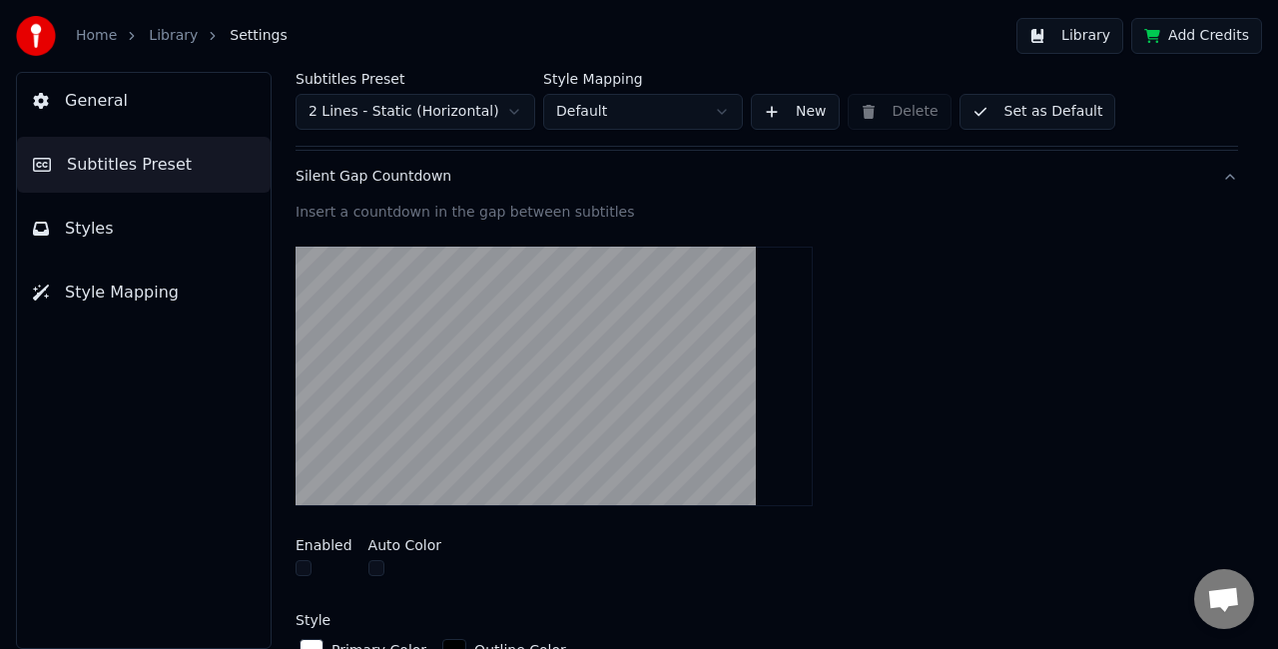
click at [305, 563] on button "button" at bounding box center [304, 568] width 16 height 16
click at [1220, 172] on button "Silent Gap Countdown" at bounding box center [767, 177] width 943 height 52
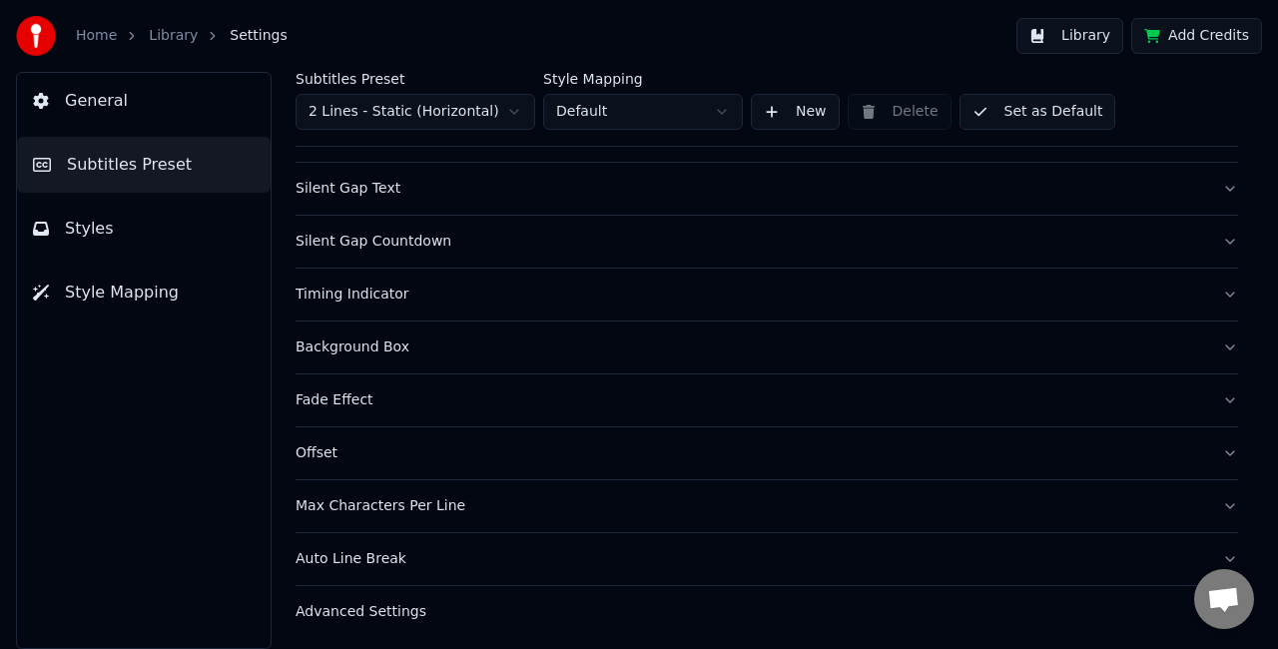
click at [1213, 292] on button "Timing Indicator" at bounding box center [767, 295] width 943 height 52
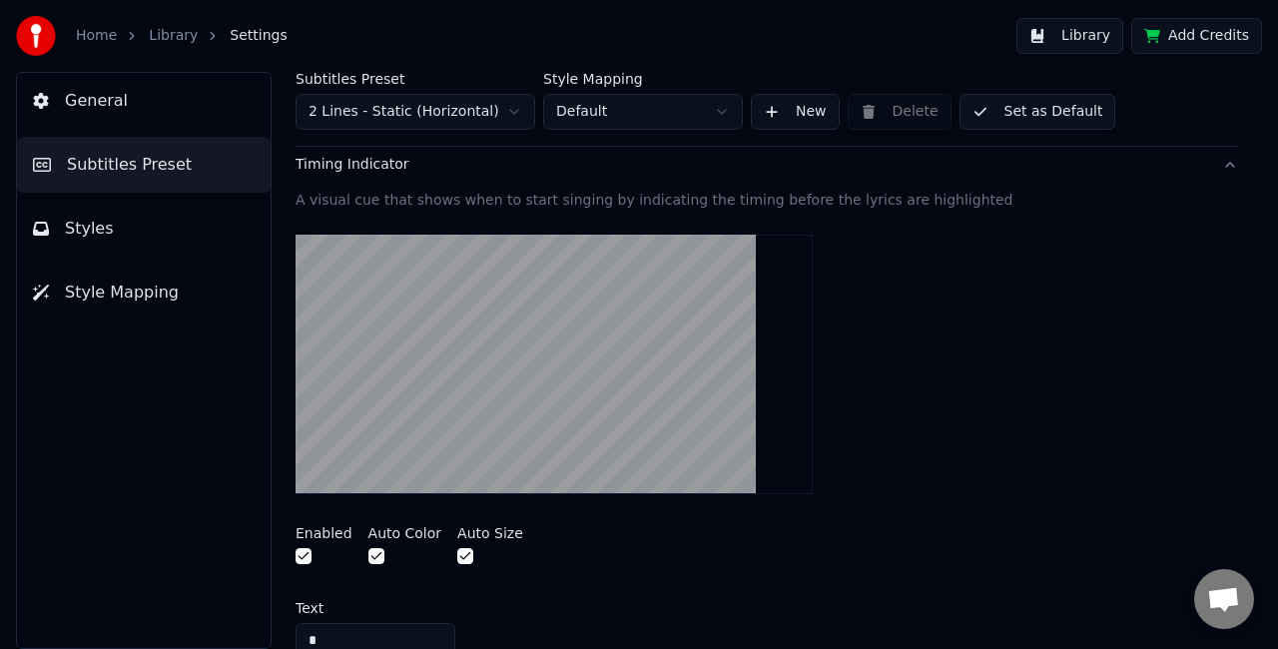
scroll to position [298, 0]
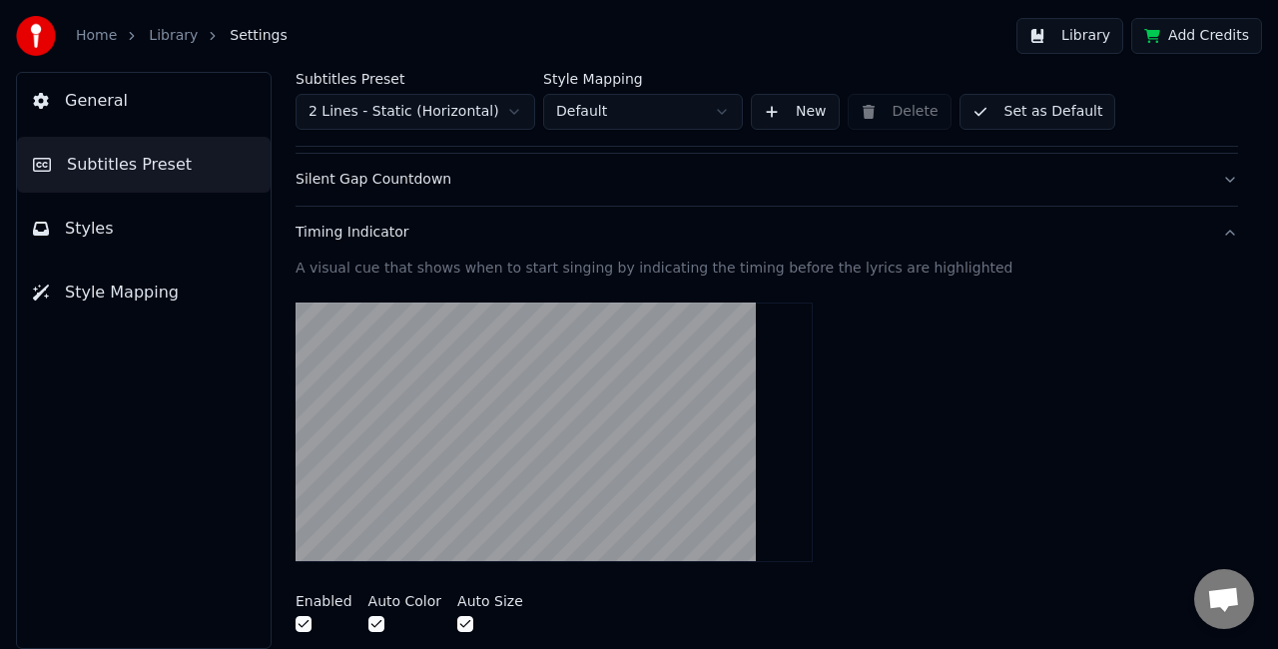
click at [1211, 231] on button "Timing Indicator" at bounding box center [767, 233] width 943 height 52
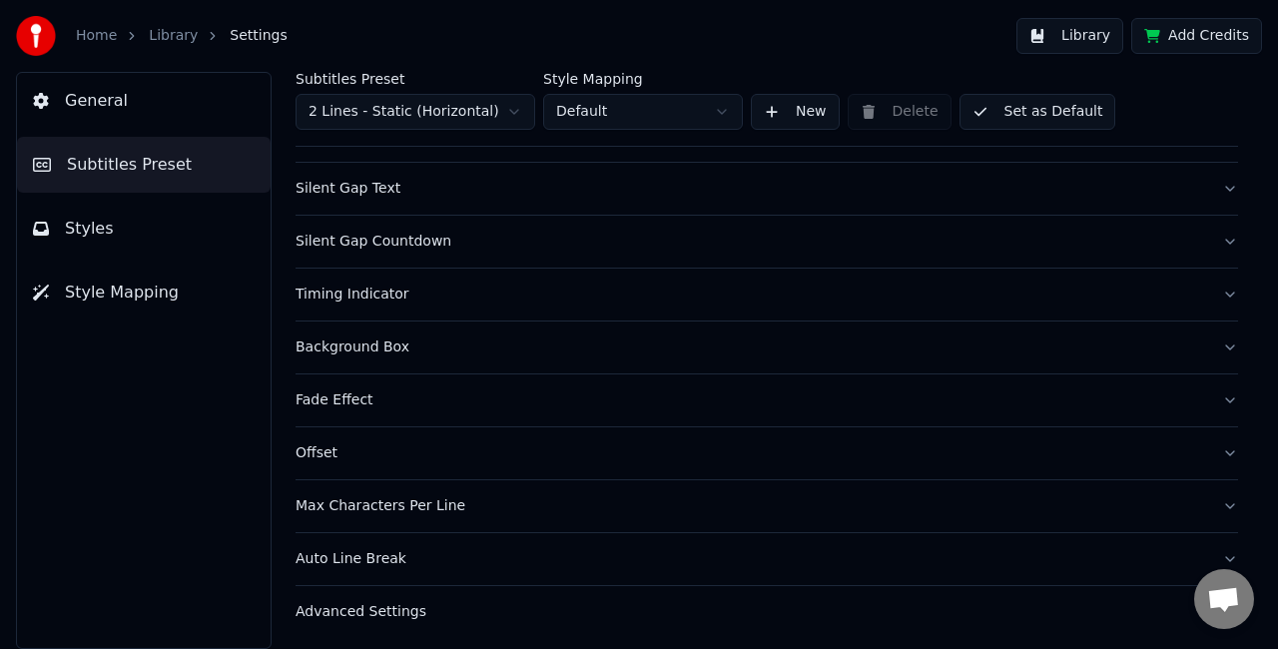
click at [1215, 337] on button "Background Box" at bounding box center [767, 348] width 943 height 52
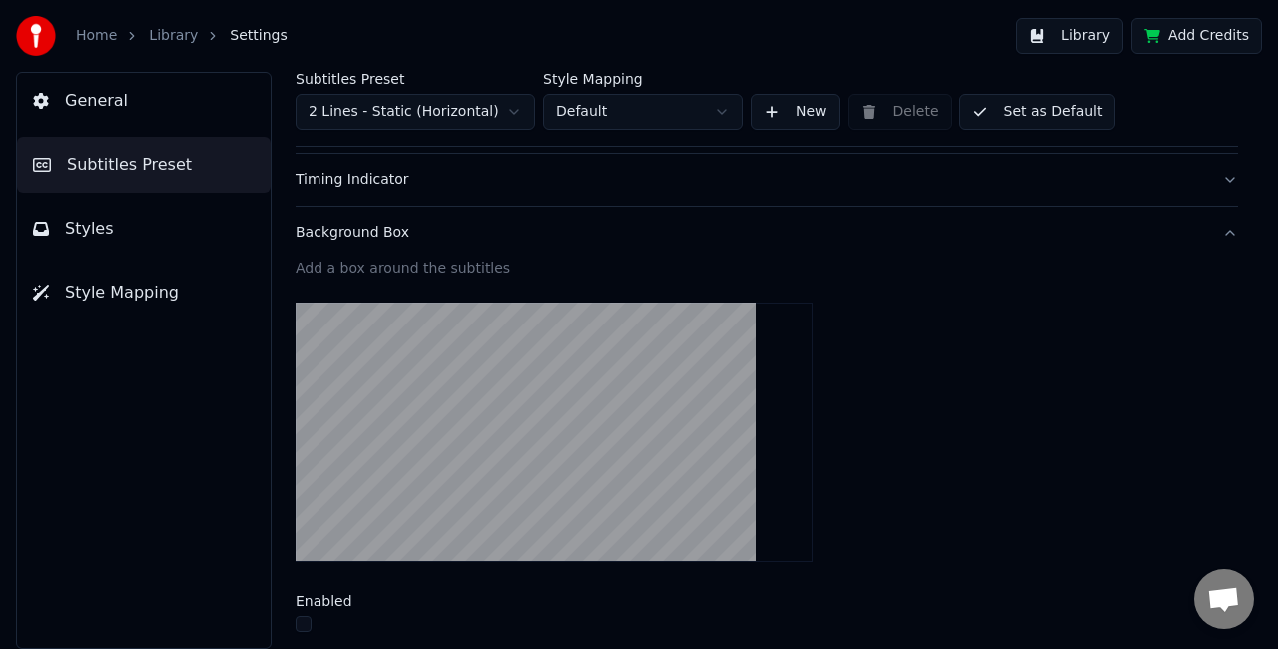
scroll to position [350, 0]
click at [1216, 234] on button "Background Box" at bounding box center [767, 234] width 943 height 52
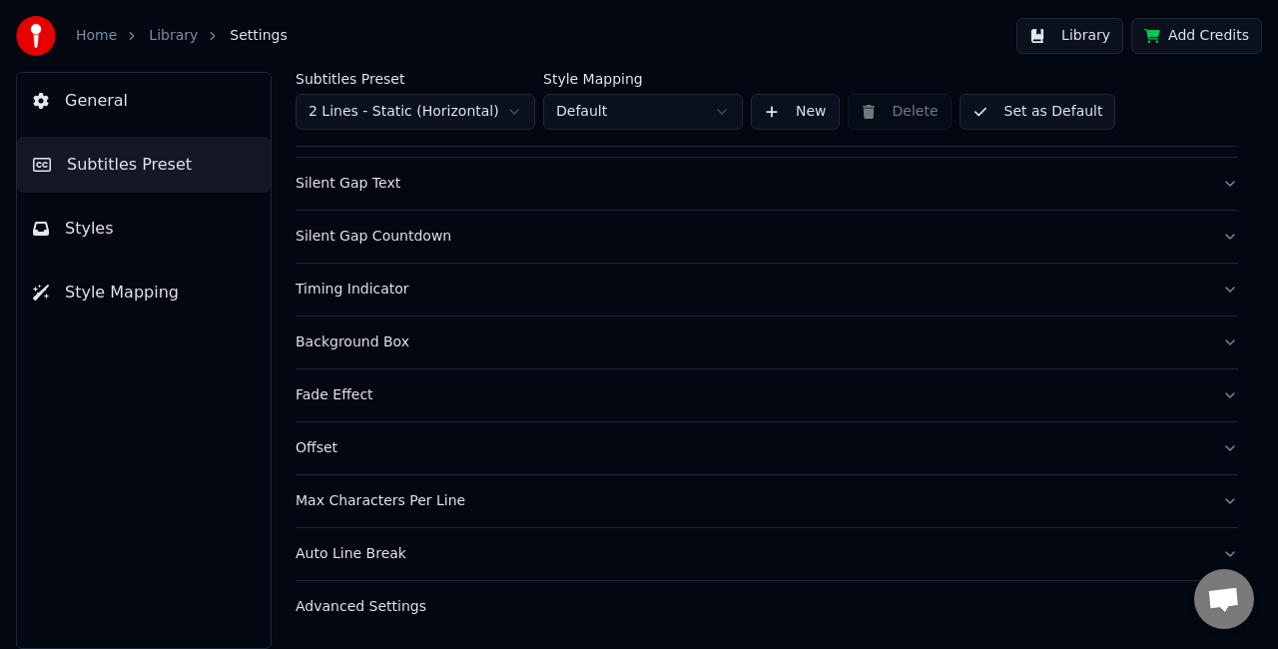
scroll to position [236, 0]
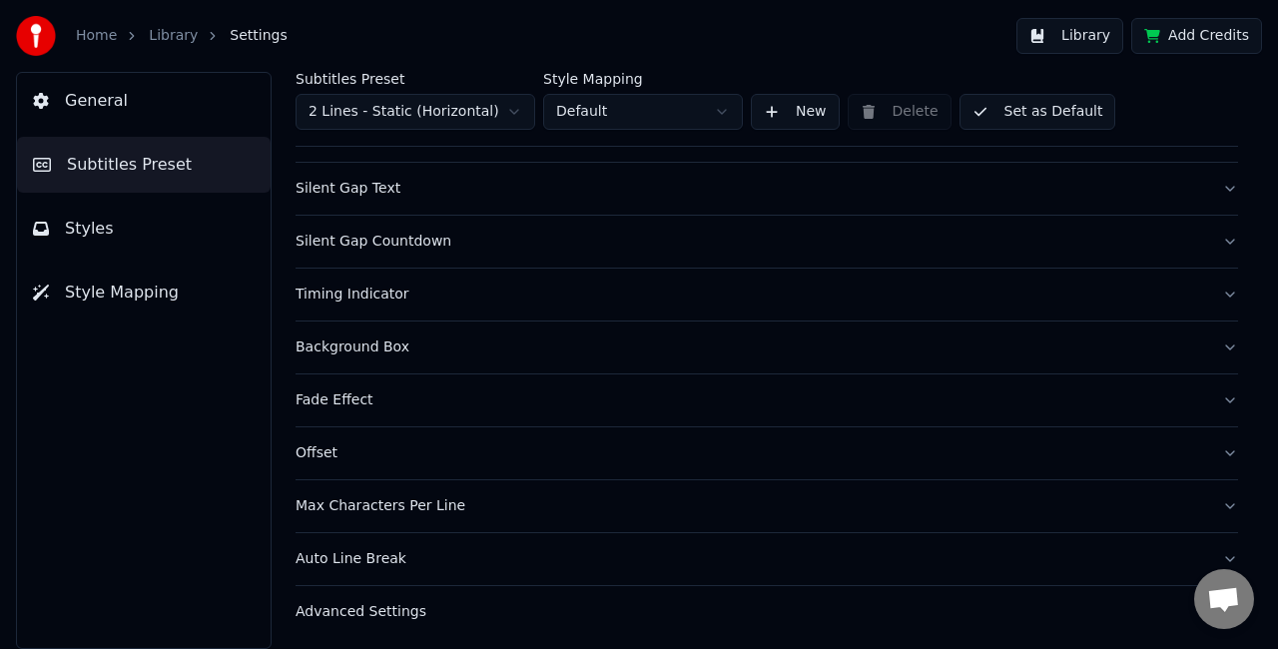
click at [1217, 291] on button "Timing Indicator" at bounding box center [767, 295] width 943 height 52
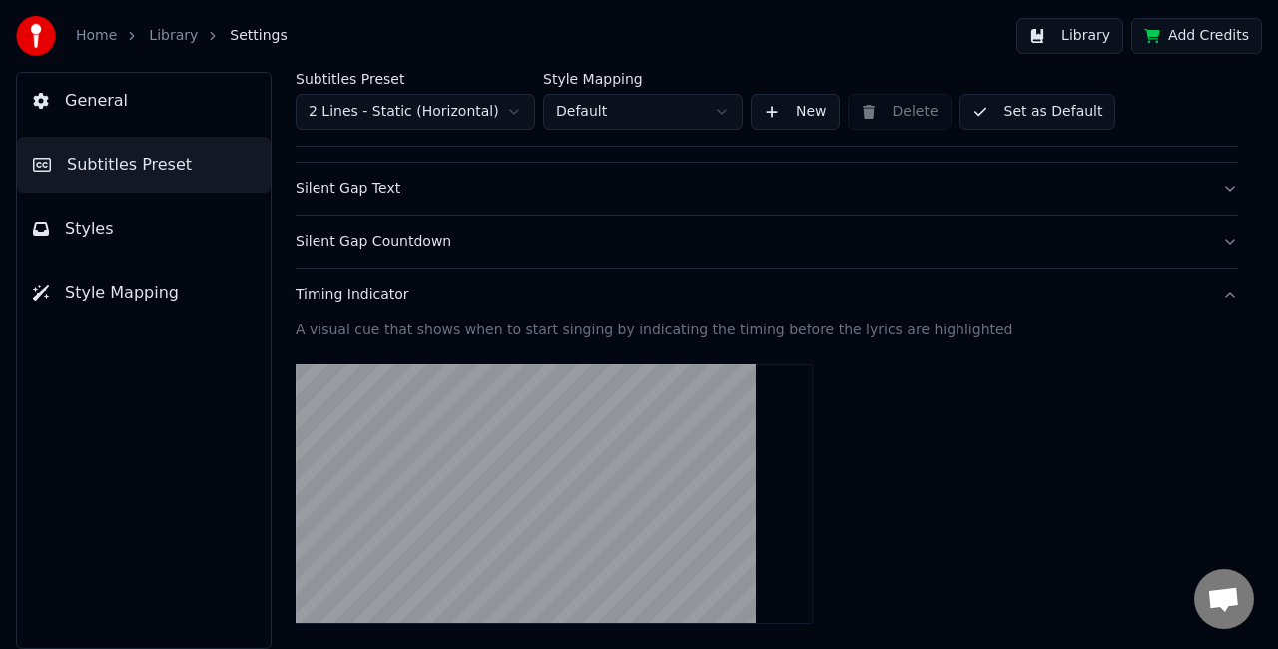
scroll to position [308, 0]
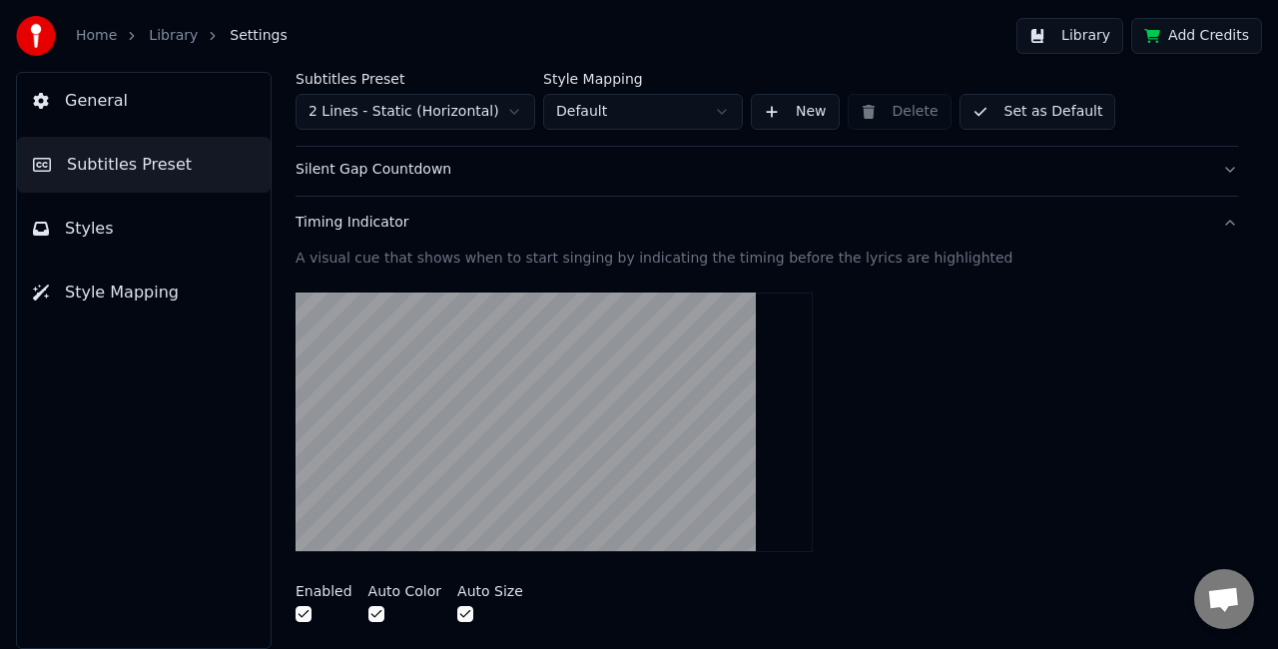
click at [1215, 217] on button "Timing Indicator" at bounding box center [767, 223] width 943 height 52
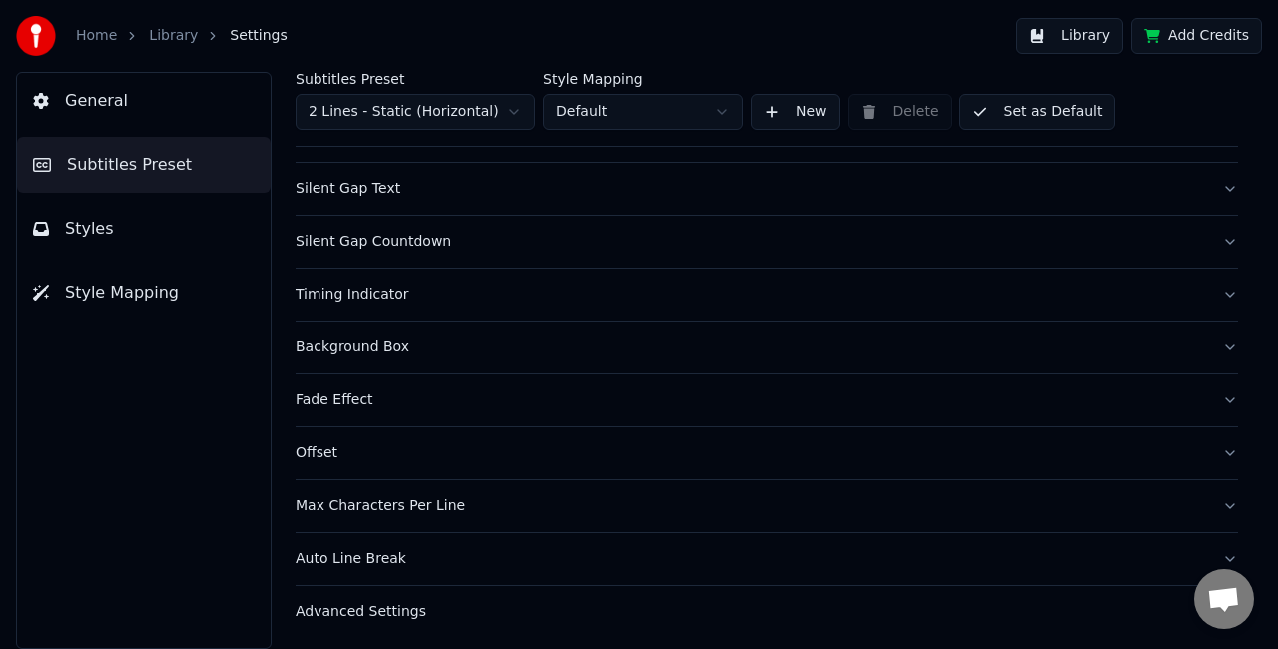
click at [1213, 395] on button "Fade Effect" at bounding box center [767, 400] width 943 height 52
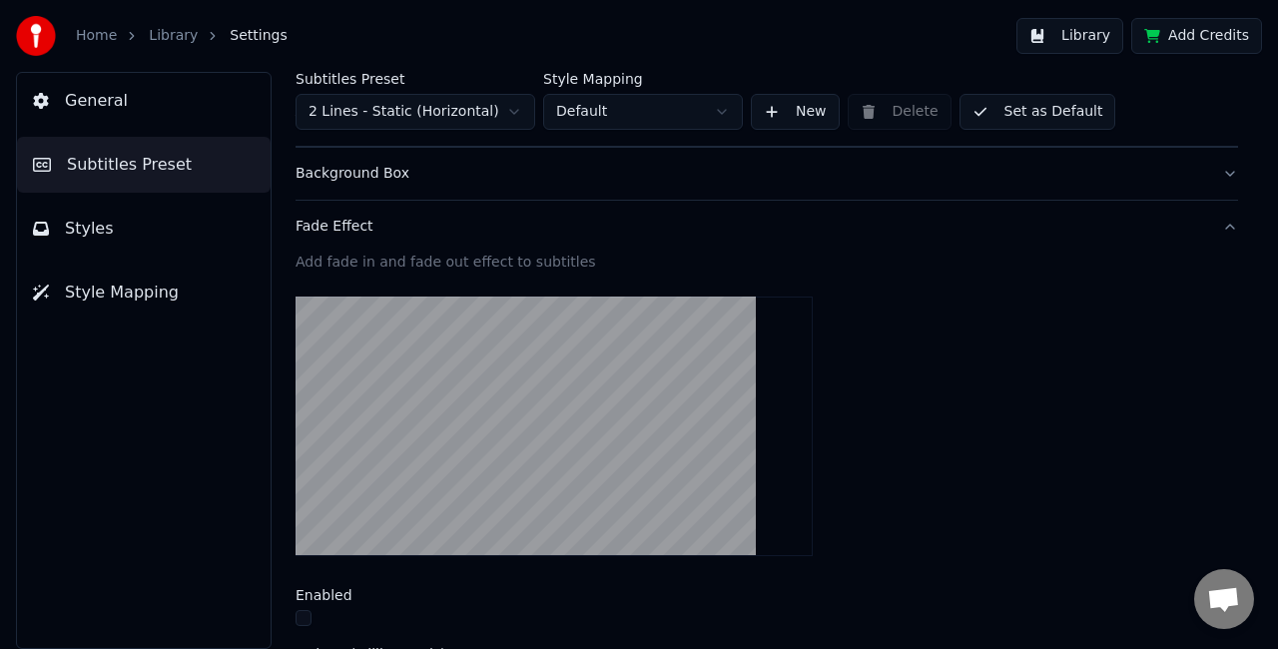
scroll to position [412, 0]
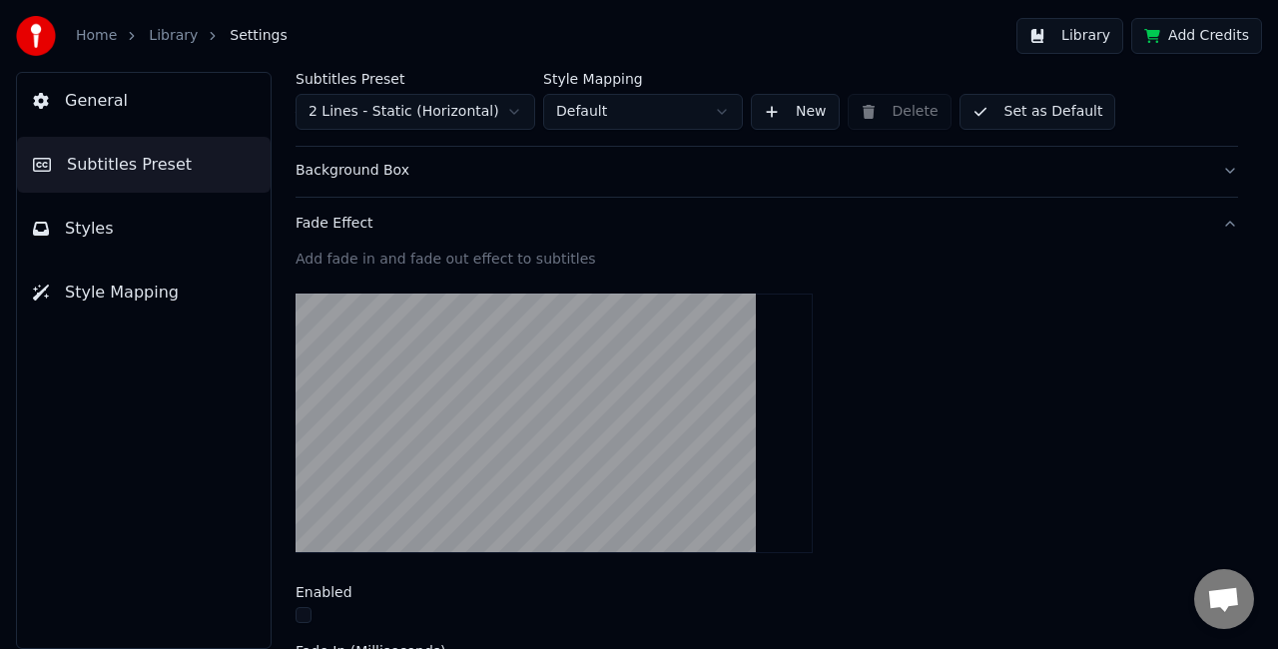
click at [1203, 220] on button "Fade Effect" at bounding box center [767, 224] width 943 height 52
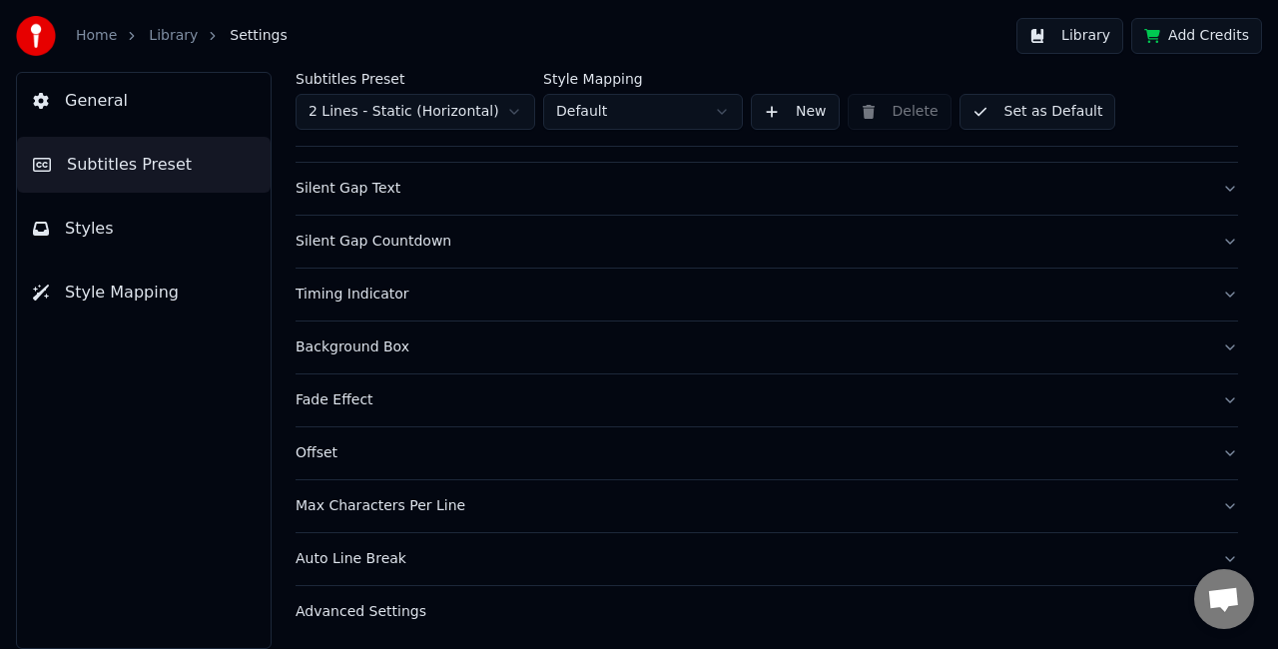
scroll to position [236, 0]
click at [104, 38] on link "Home" at bounding box center [96, 36] width 41 height 20
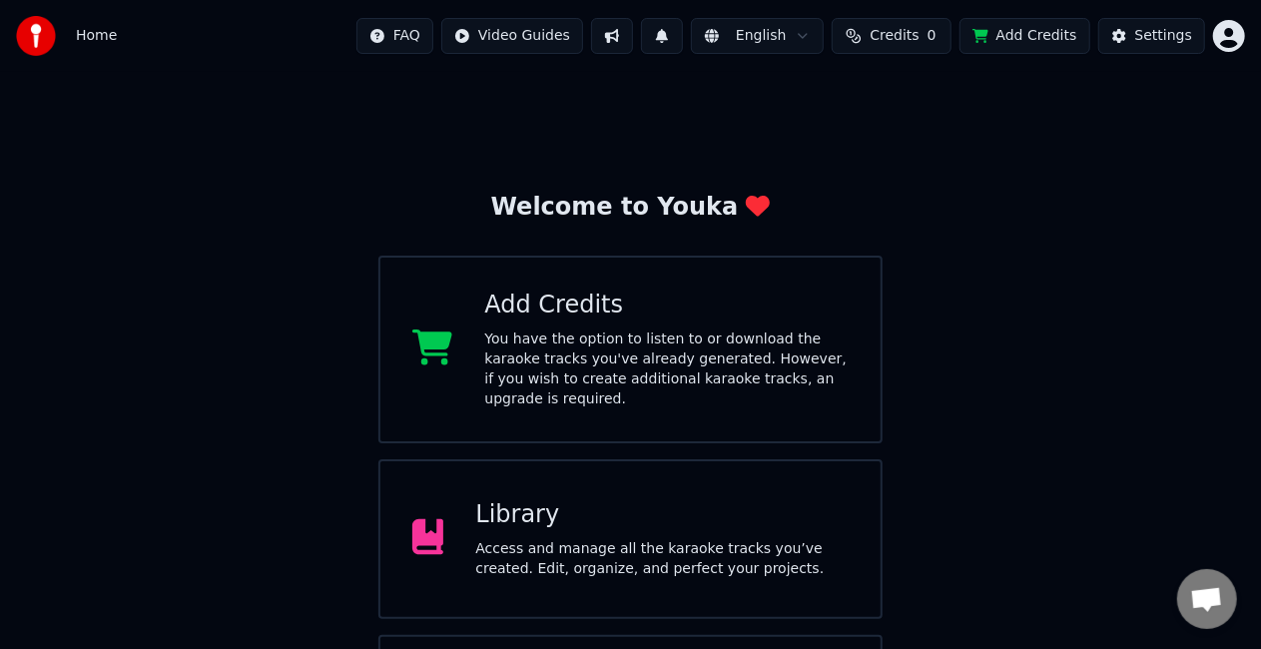
click at [555, 539] on div "Access and manage all the karaoke tracks you’ve created. Edit, organize, and pe…" at bounding box center [661, 559] width 373 height 40
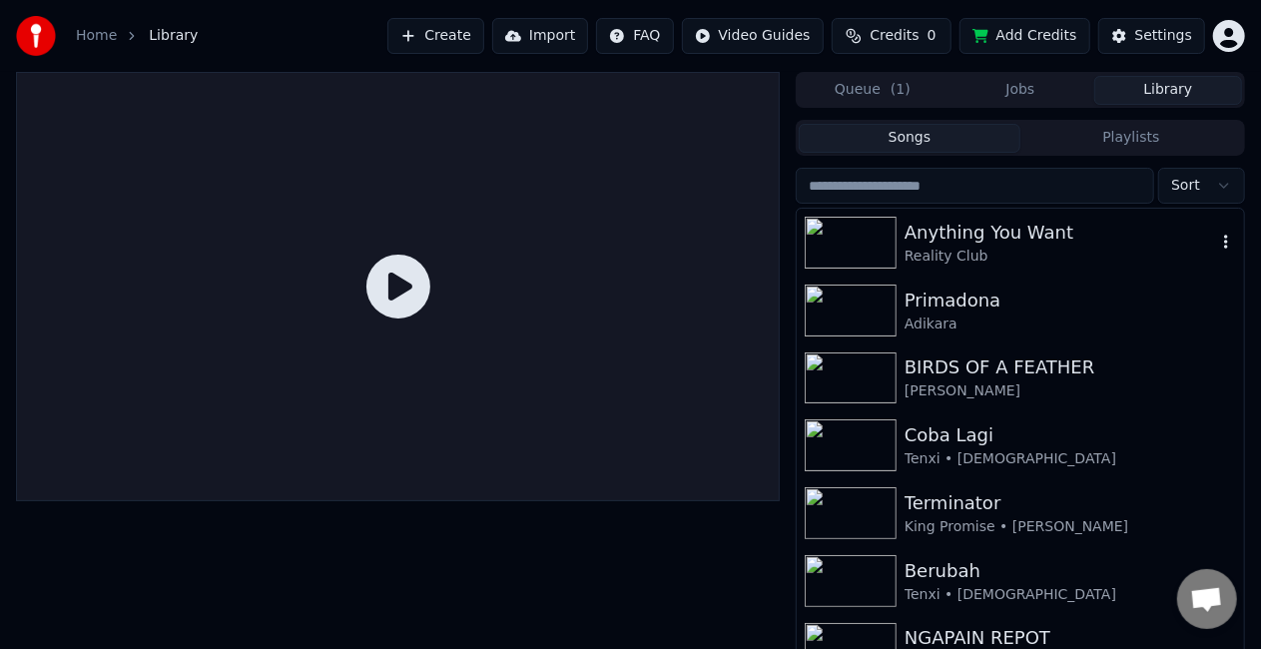
click at [971, 275] on div "Anything You Want Reality Club" at bounding box center [1020, 243] width 447 height 68
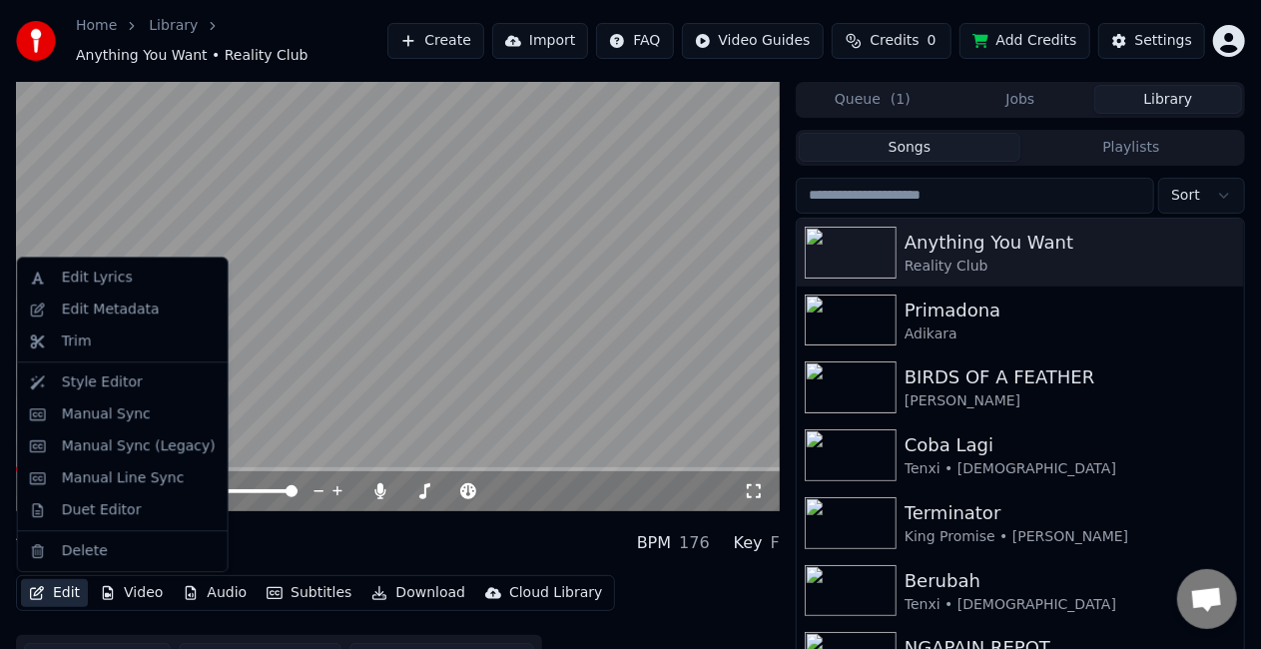
click at [71, 593] on button "Edit" at bounding box center [54, 593] width 67 height 28
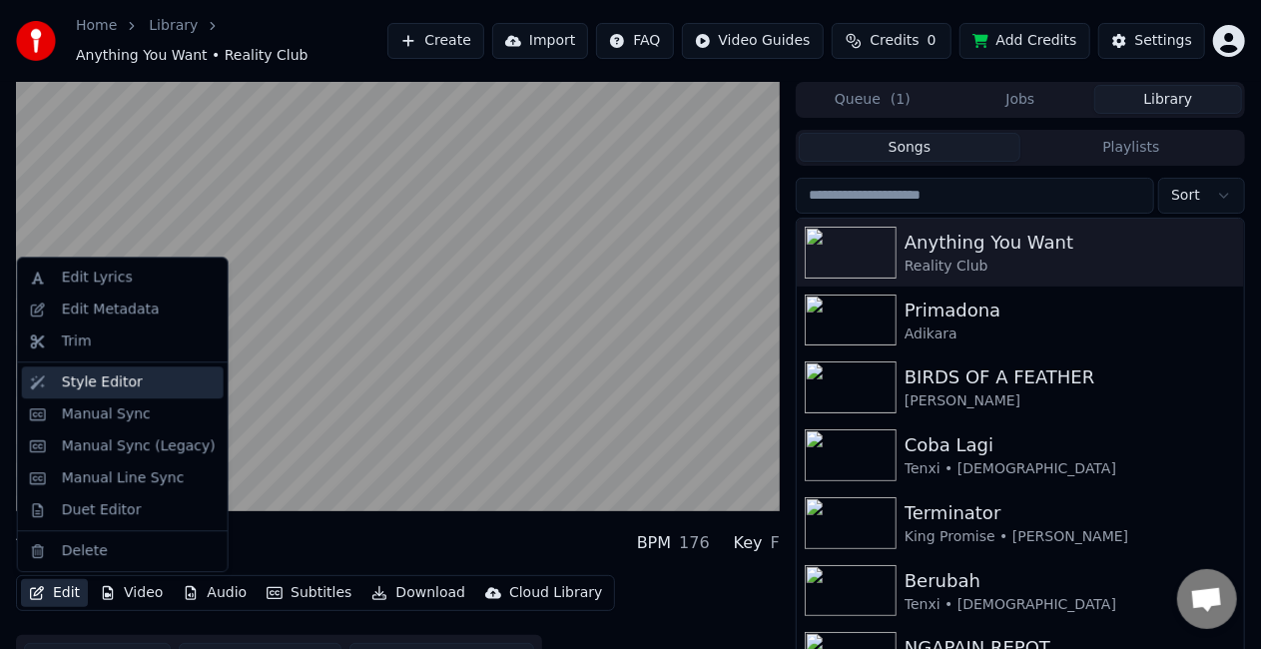
click at [146, 381] on div "Style Editor" at bounding box center [139, 382] width 154 height 20
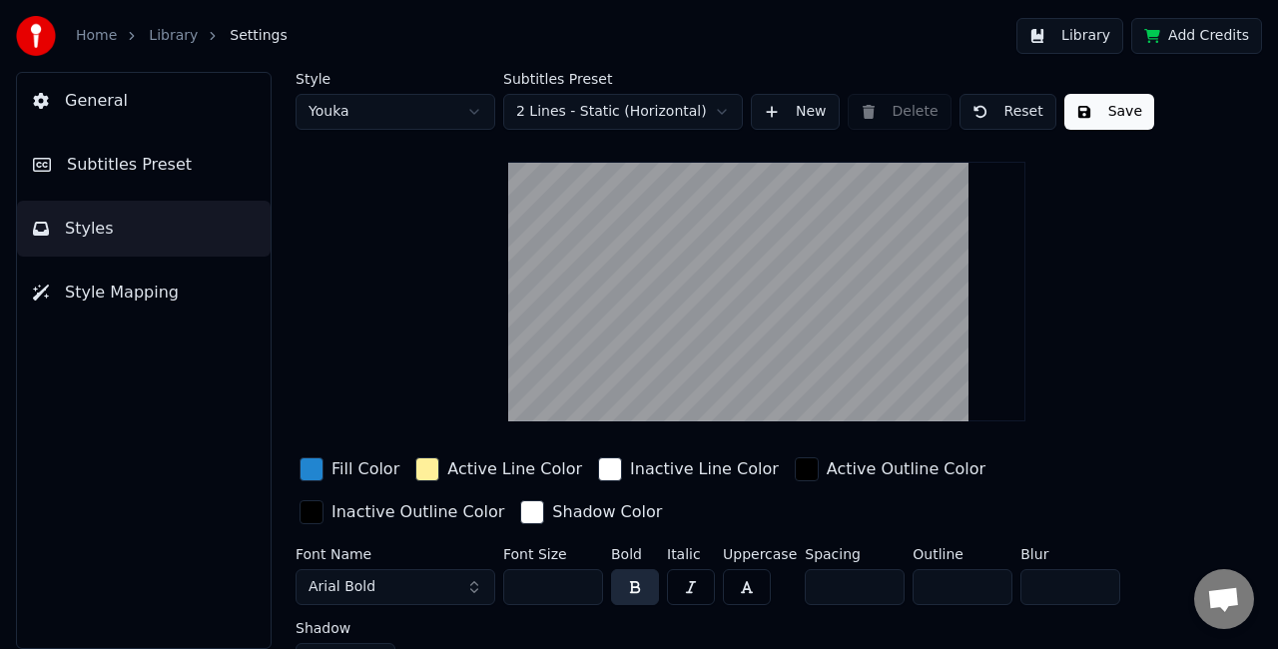
click at [106, 32] on link "Home" at bounding box center [96, 36] width 41 height 20
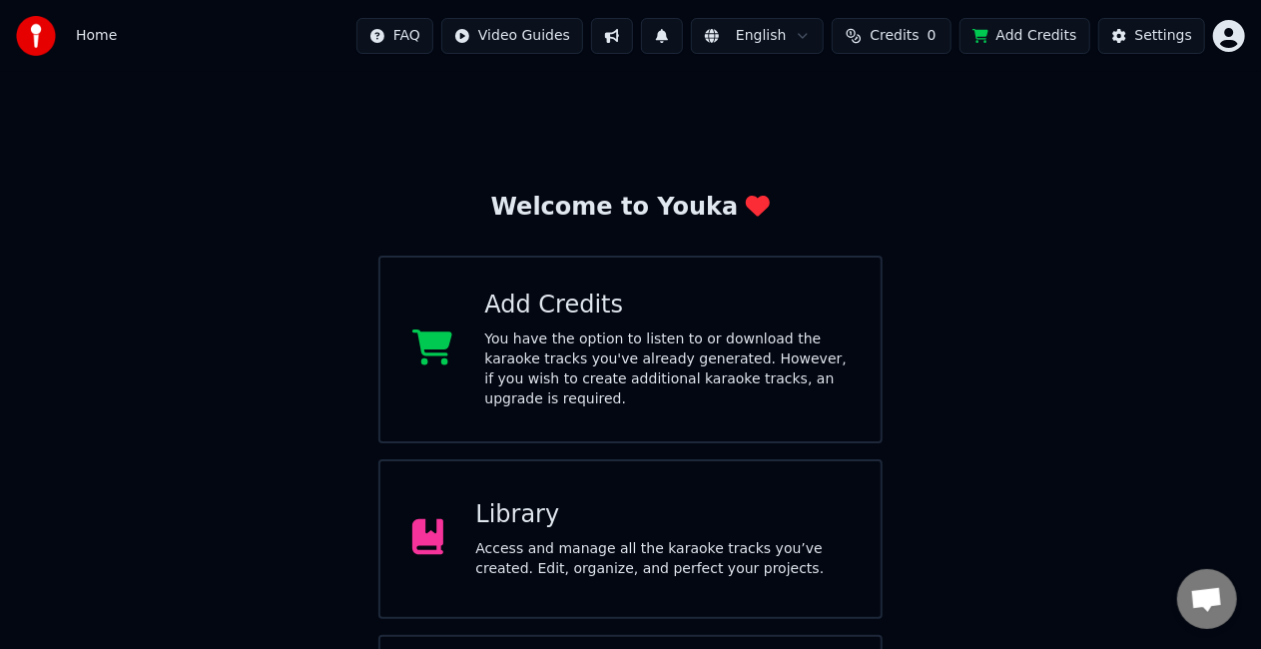
click at [477, 499] on div "Library" at bounding box center [661, 515] width 373 height 32
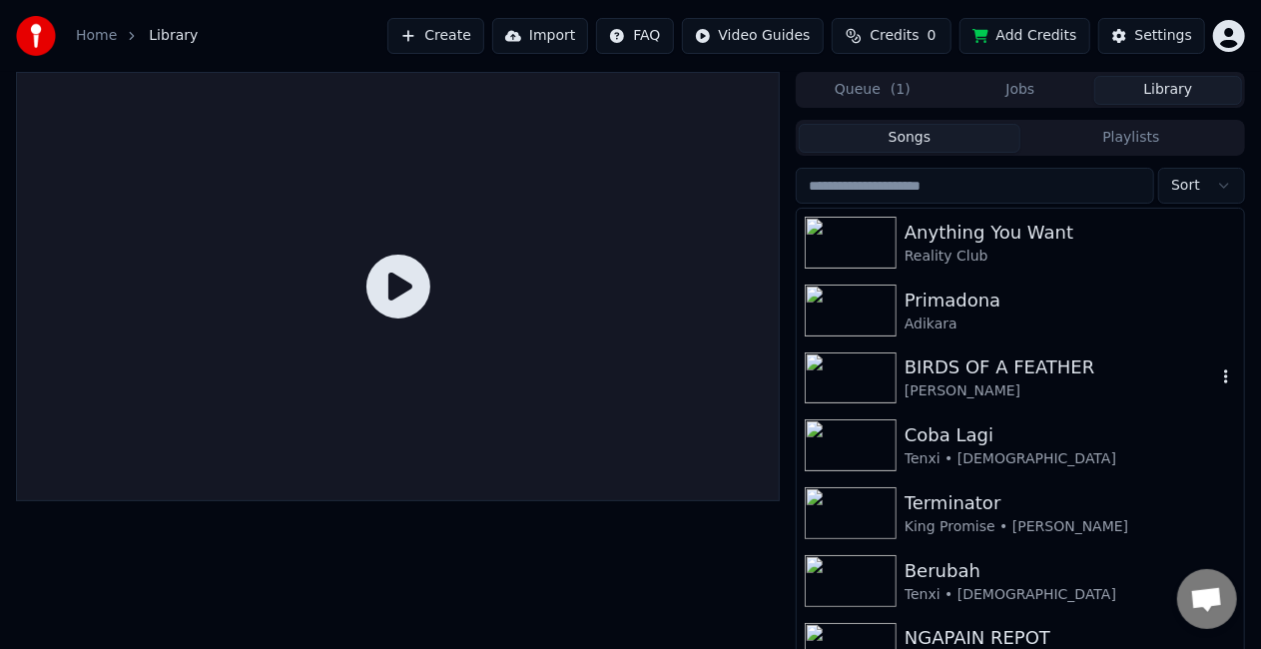
click at [951, 383] on div "[PERSON_NAME]" at bounding box center [1061, 391] width 312 height 20
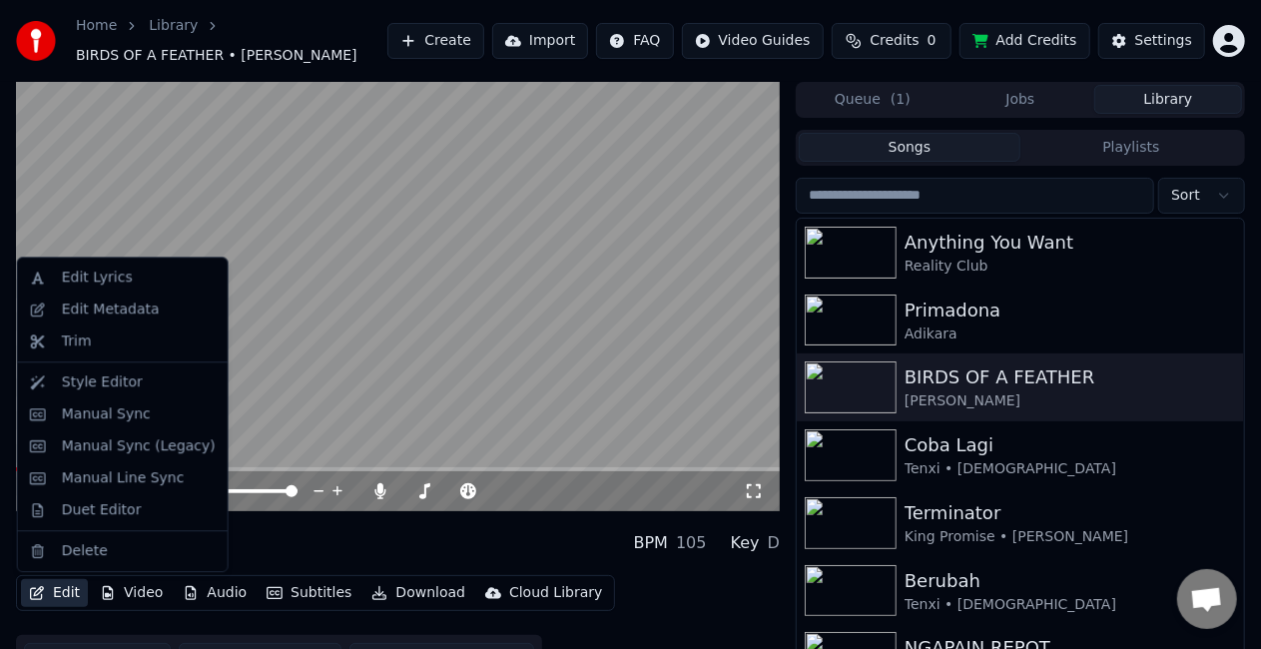
click at [66, 583] on button "Edit" at bounding box center [54, 593] width 67 height 28
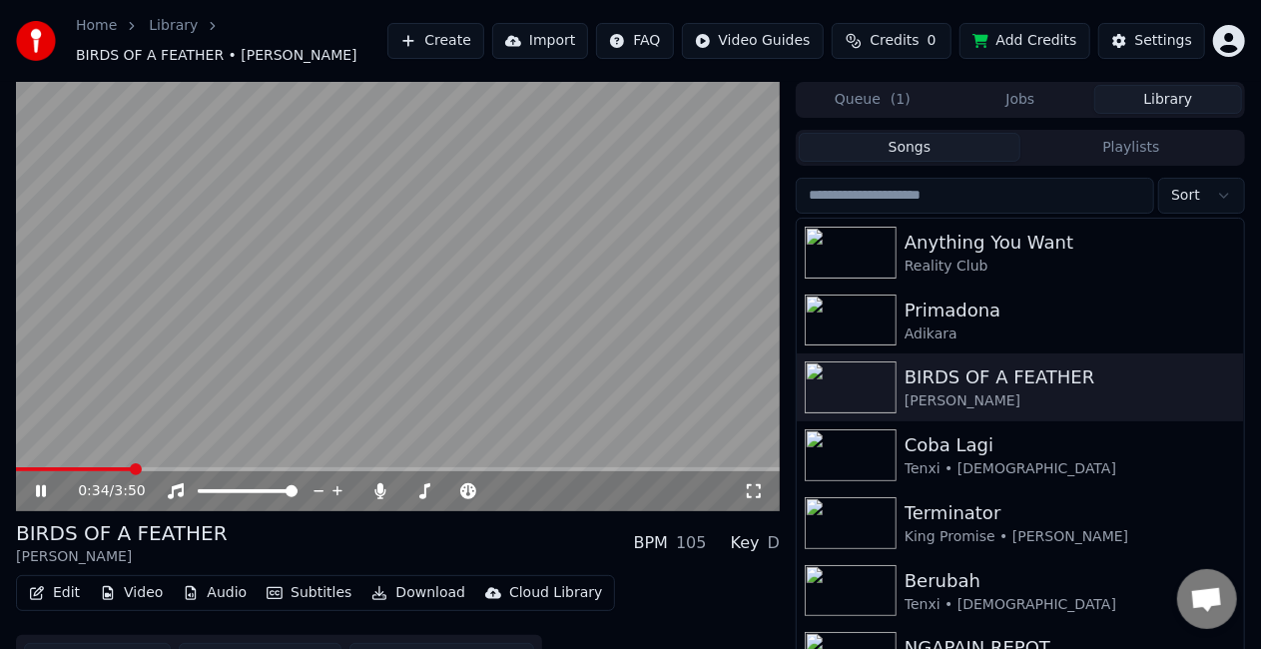
click at [387, 34] on ol "Home Library BIRDS OF A FEATHER • [PERSON_NAME]" at bounding box center [232, 41] width 312 height 50
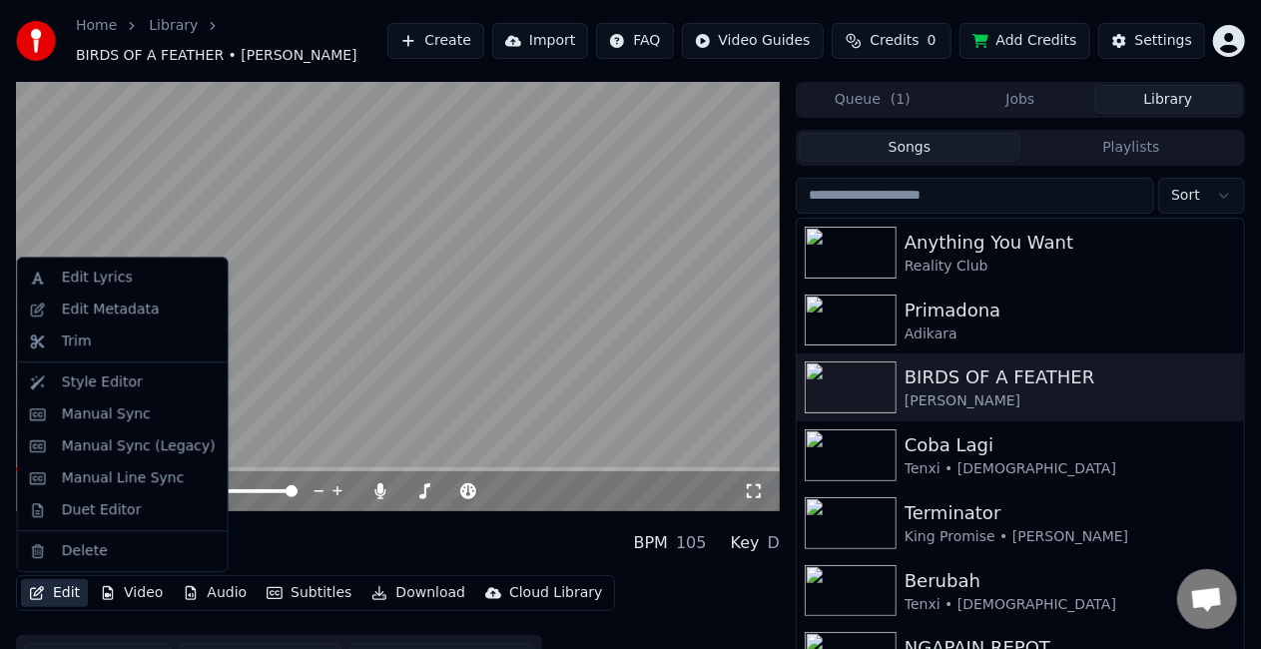
click at [51, 600] on button "Edit" at bounding box center [54, 593] width 67 height 28
click at [110, 387] on div "Style Editor" at bounding box center [102, 382] width 81 height 20
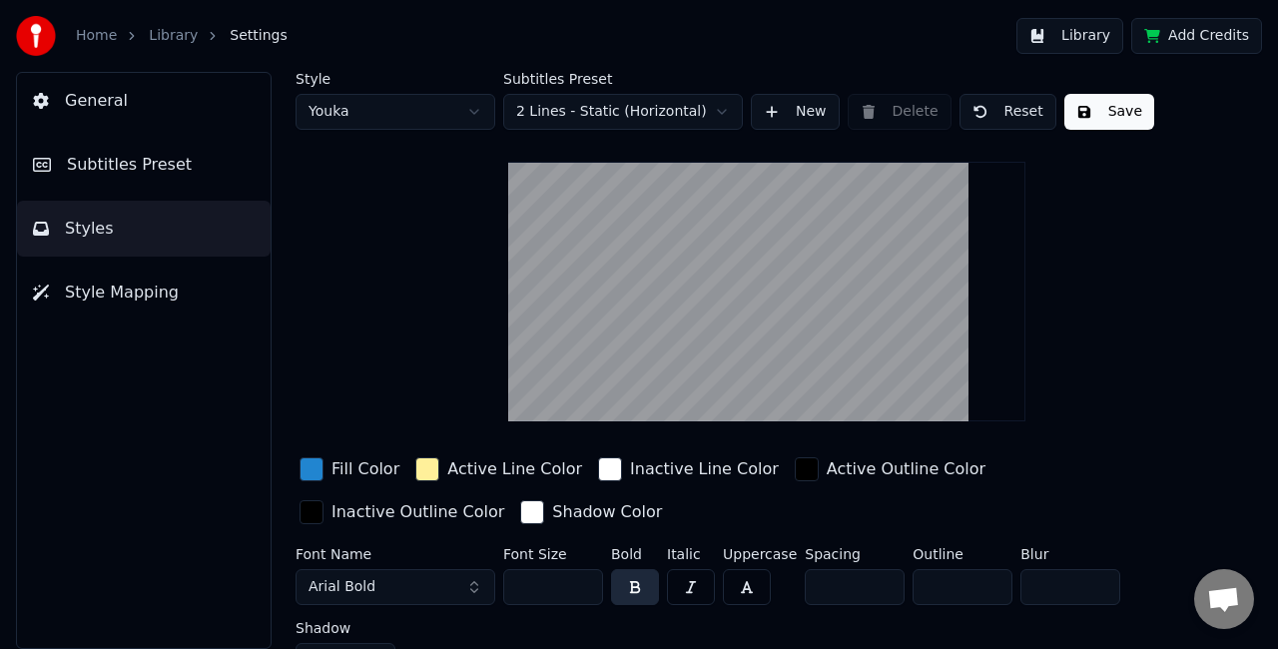
click at [163, 166] on span "Subtitles Preset" at bounding box center [129, 165] width 125 height 24
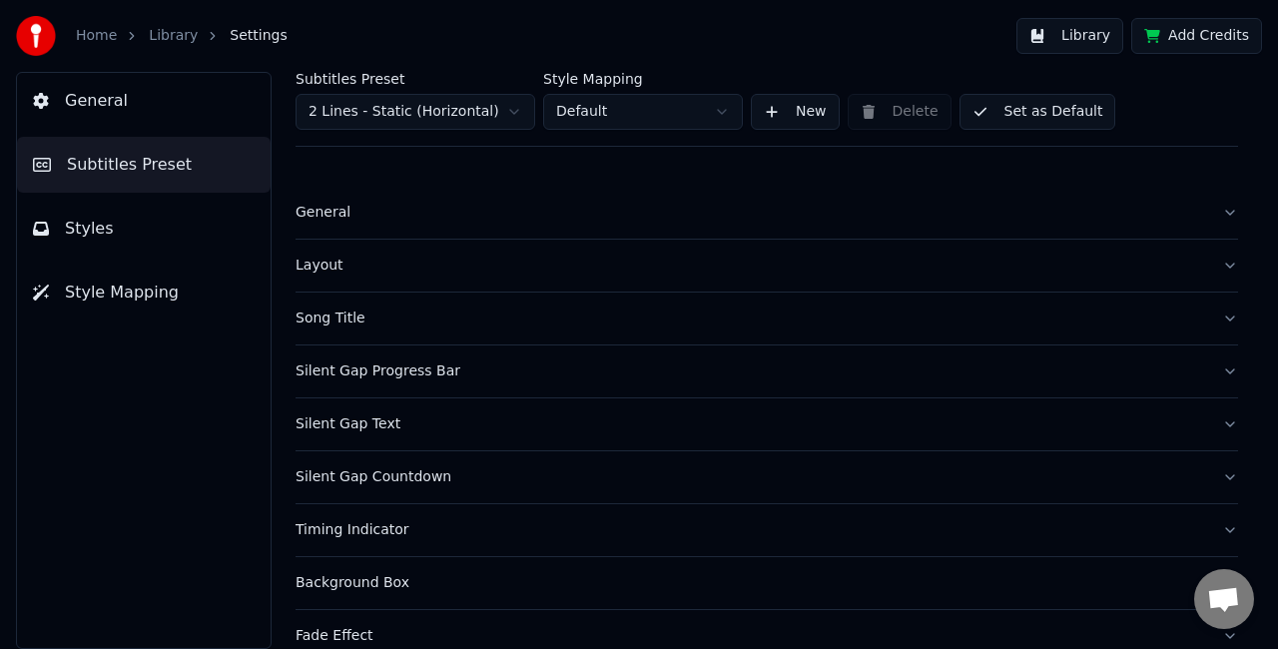
click at [147, 248] on button "Styles" at bounding box center [144, 229] width 254 height 56
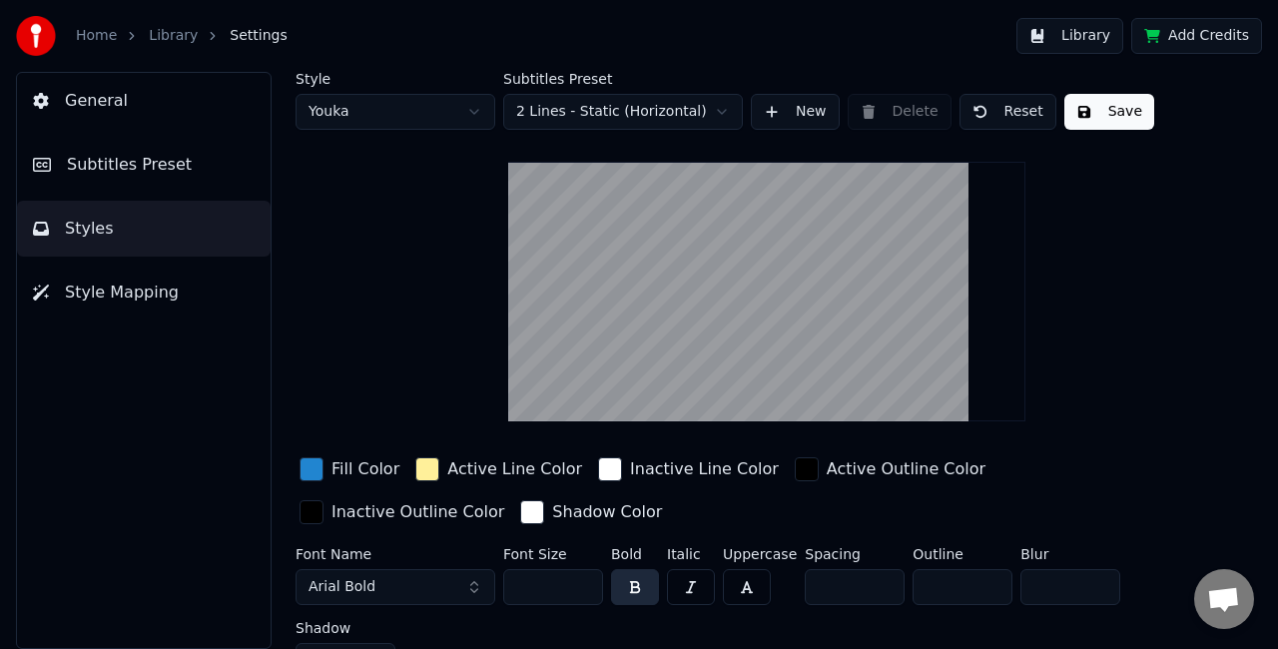
click at [146, 170] on span "Subtitles Preset" at bounding box center [129, 165] width 125 height 24
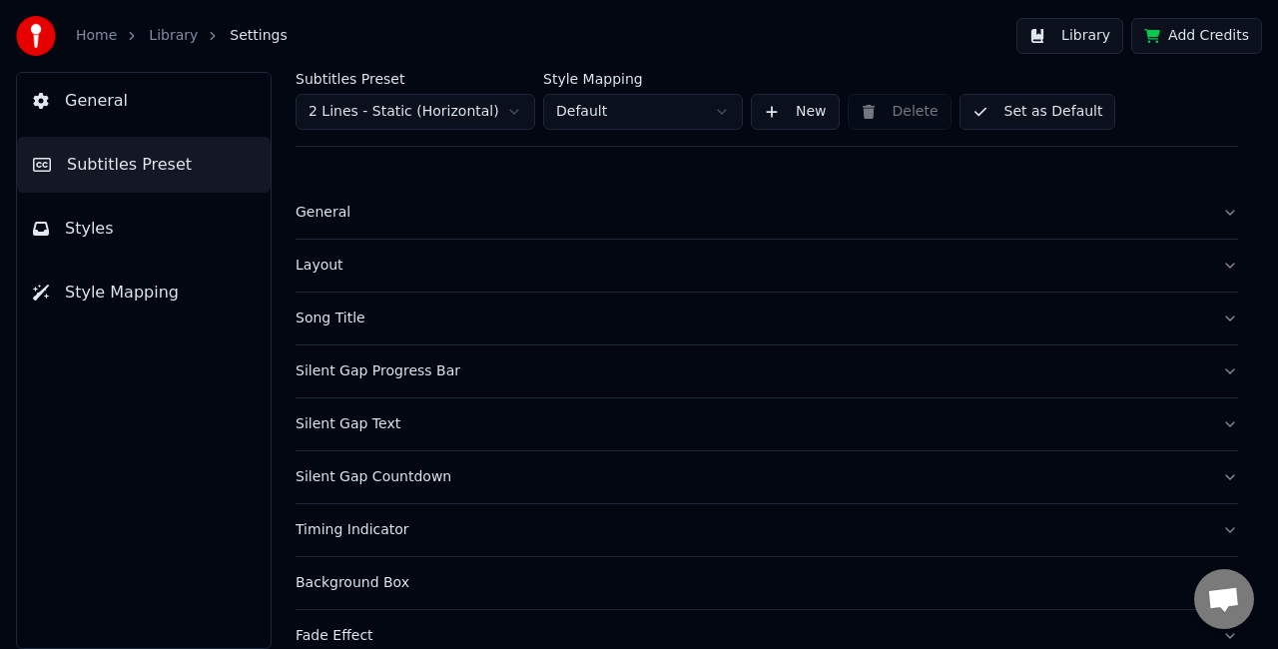
click at [70, 465] on div "General Subtitles Preset Styles Style Mapping" at bounding box center [144, 360] width 256 height 577
click at [1203, 320] on button "Song Title" at bounding box center [767, 319] width 943 height 52
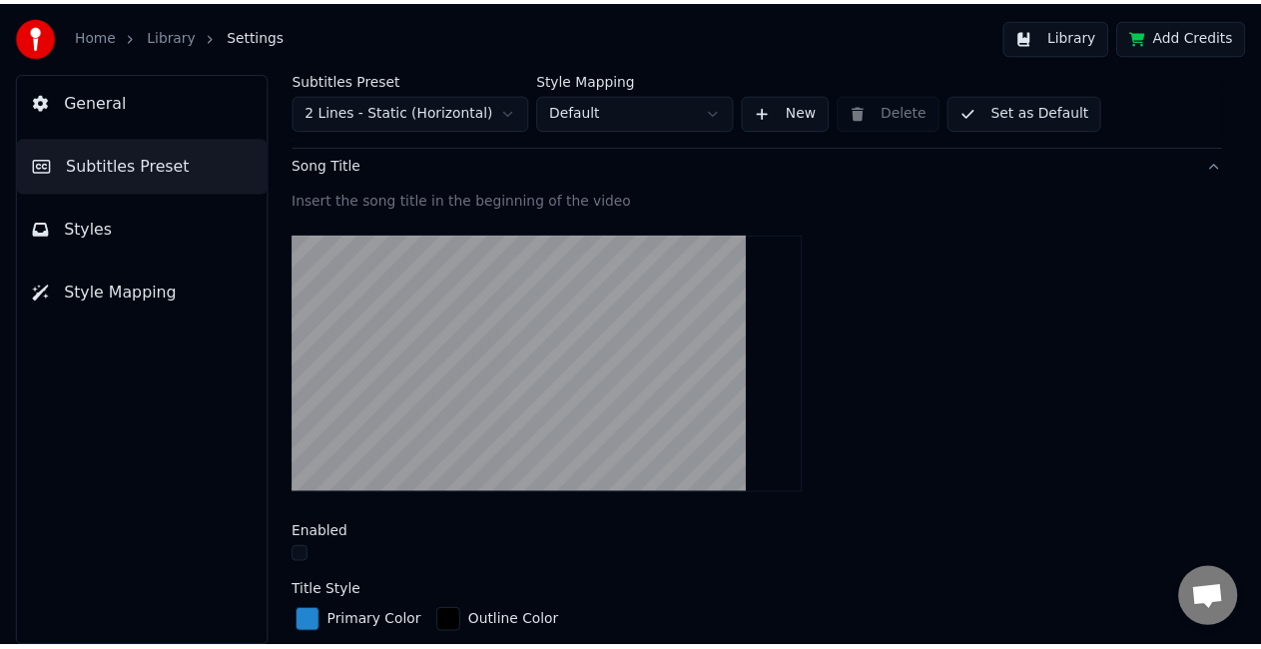
scroll to position [153, 0]
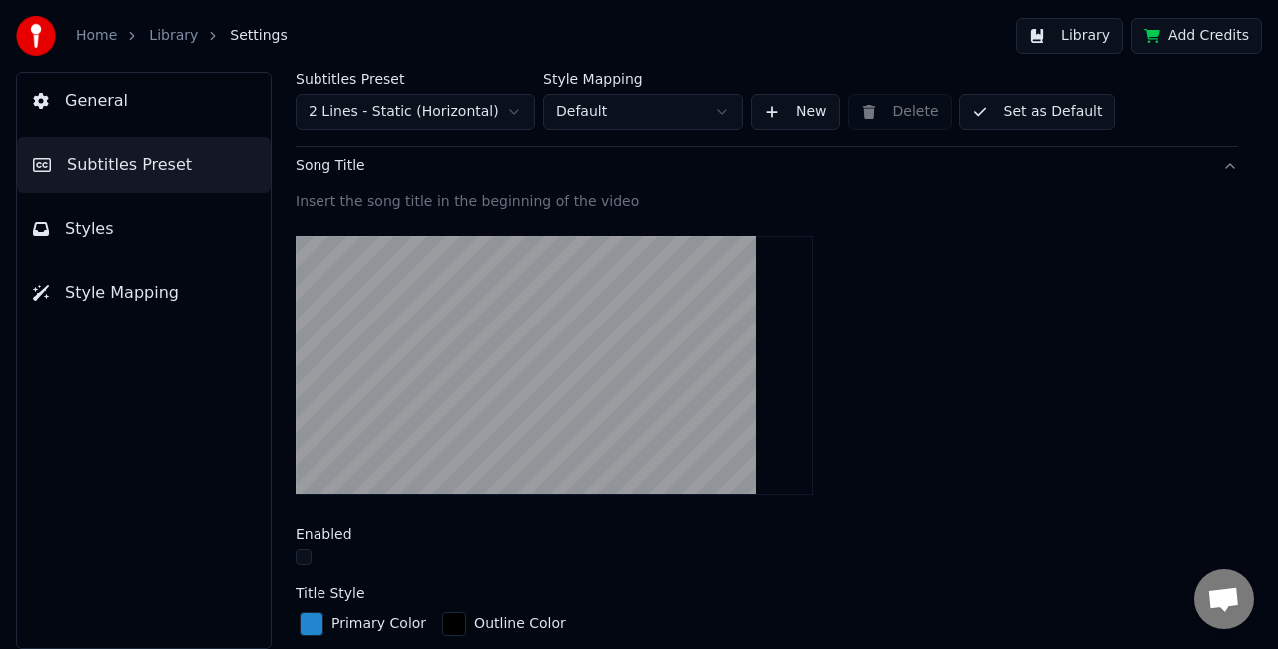
click at [1217, 164] on button "Song Title" at bounding box center [767, 166] width 943 height 52
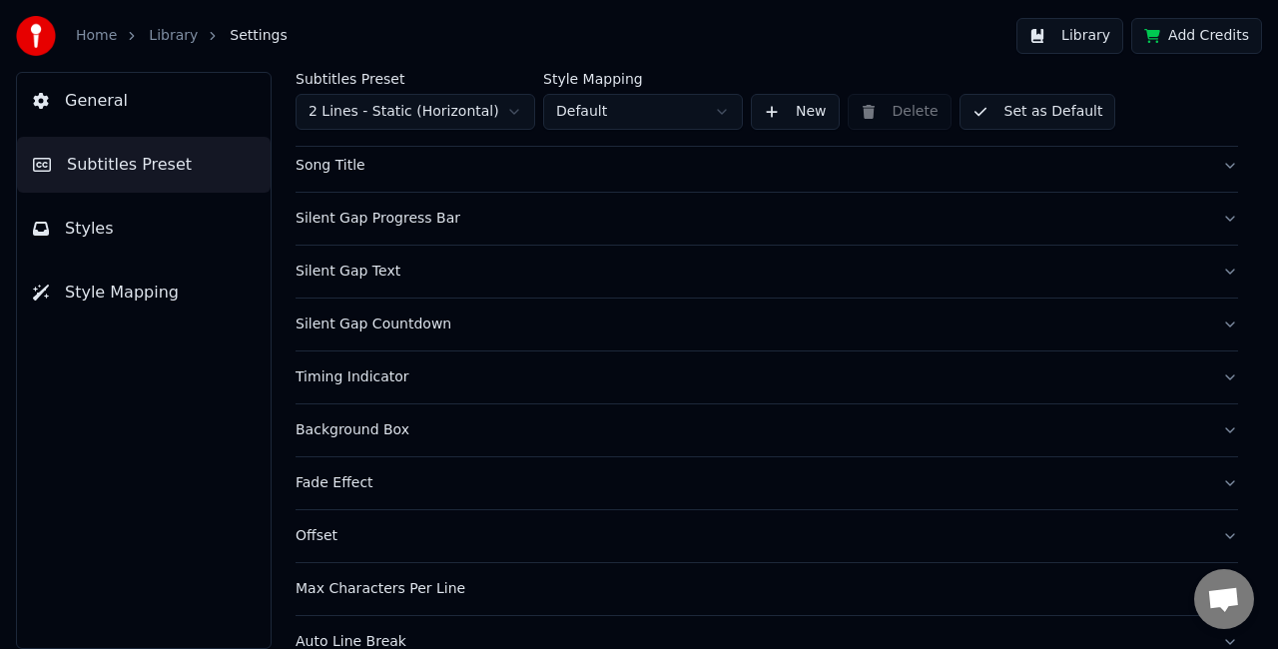
click at [160, 34] on link "Library" at bounding box center [173, 36] width 49 height 20
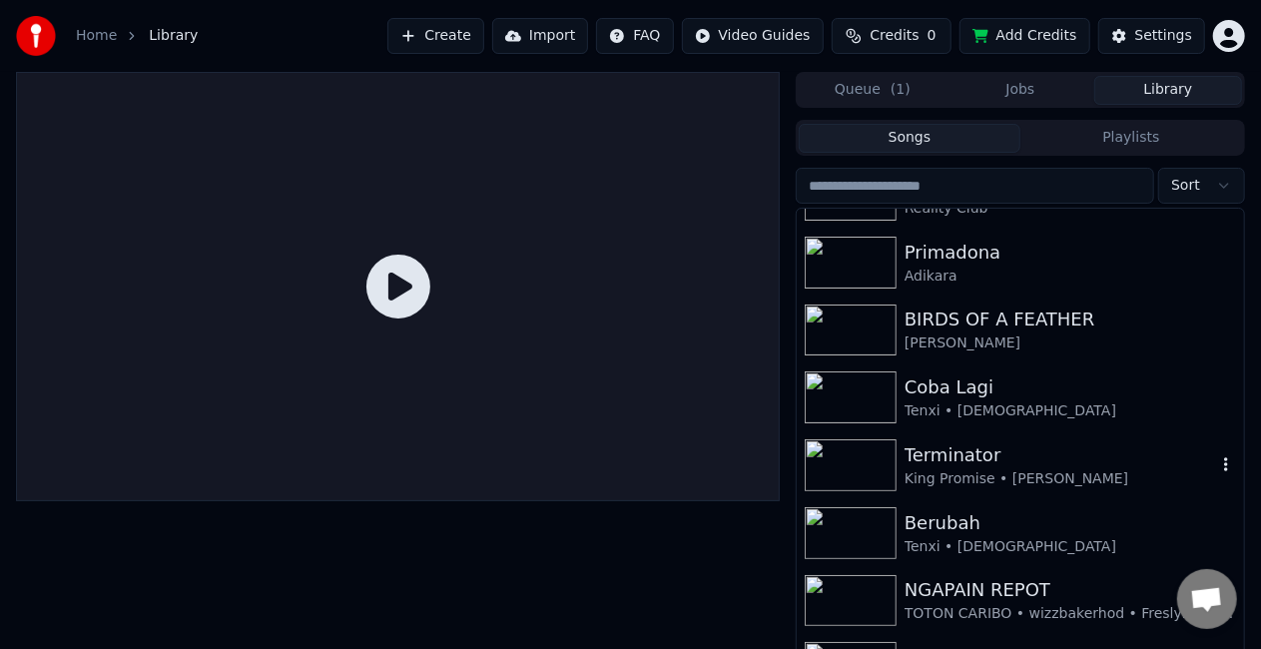
scroll to position [136, 0]
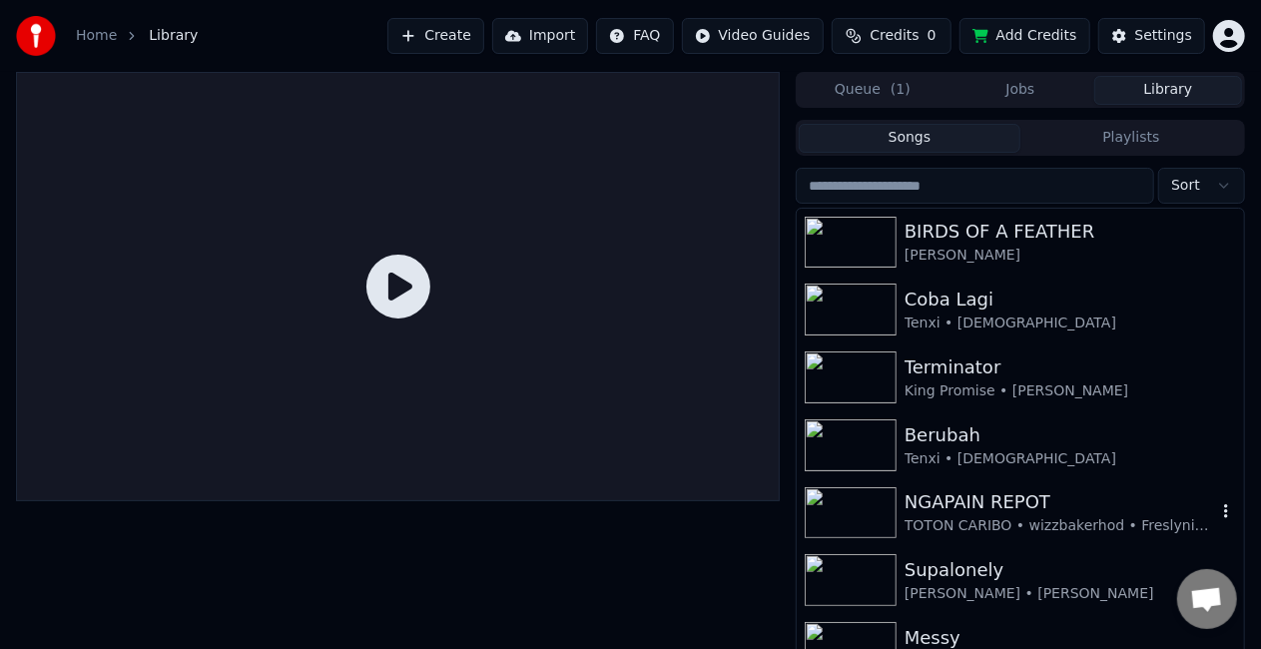
click at [844, 501] on img at bounding box center [851, 513] width 92 height 52
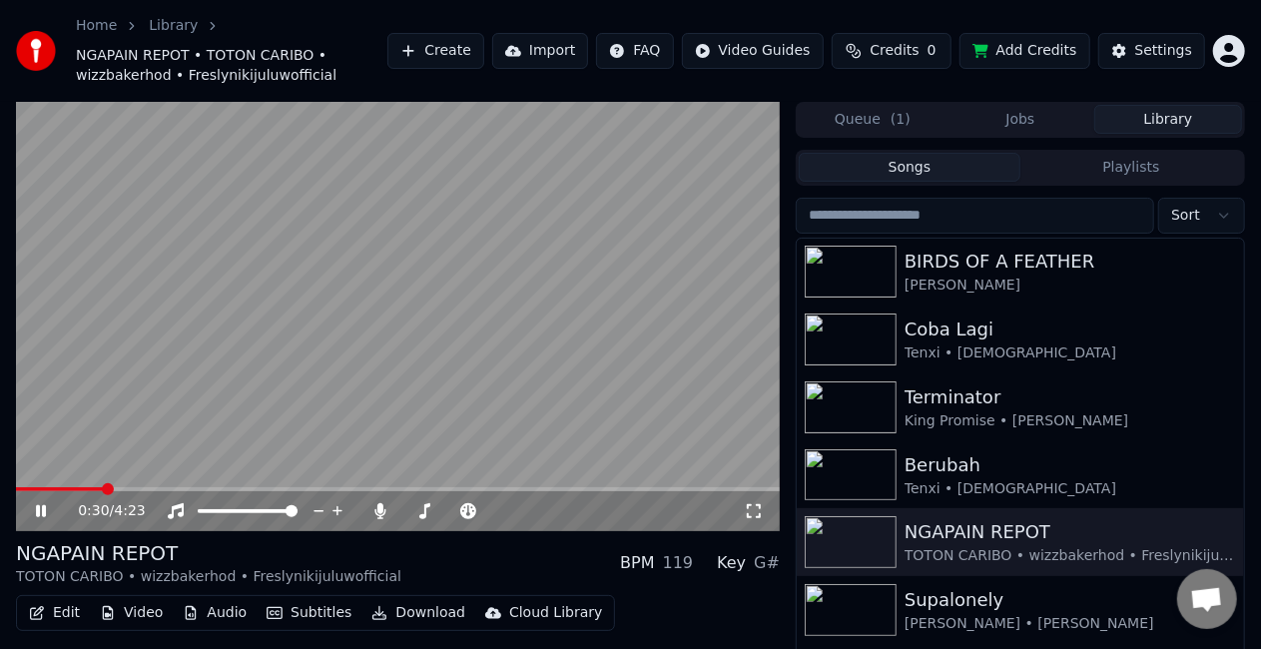
click at [102, 490] on span at bounding box center [398, 489] width 764 height 4
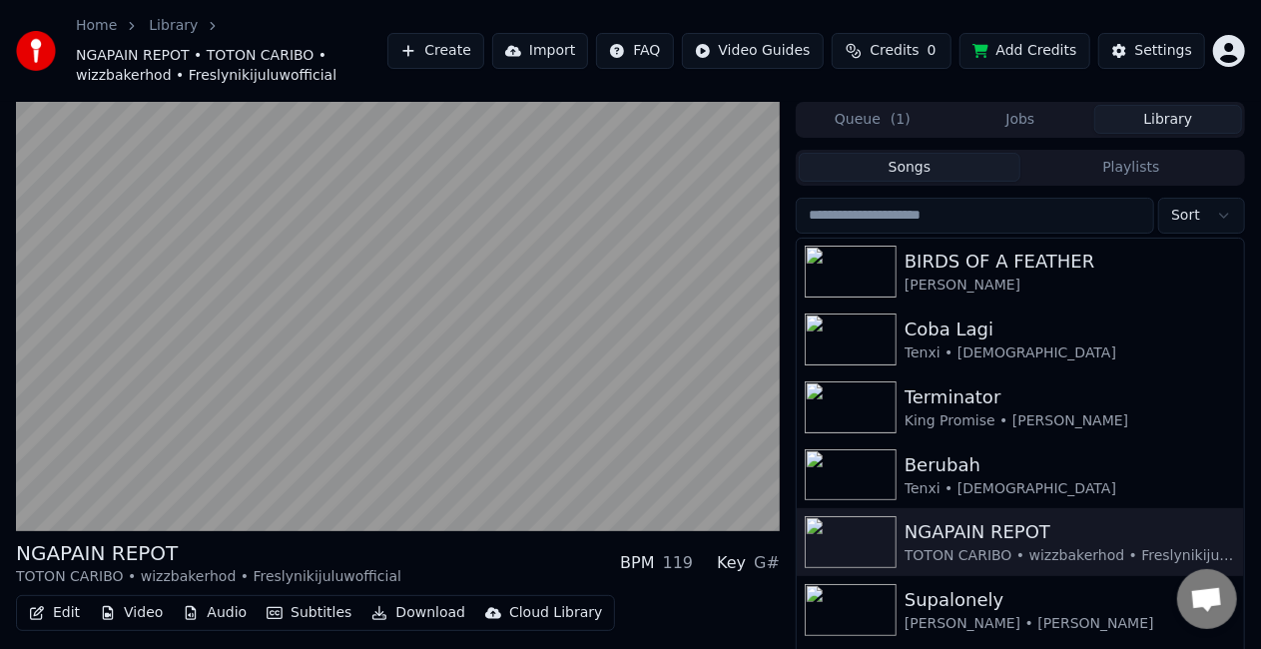
click at [507, 572] on div "NGAPAIN REPOT TOTON CARIBO • wizzbakerhod • Freslynikijuluwofficial BPM 119 Key…" at bounding box center [398, 563] width 764 height 48
